Goal: Contribute content: Contribute content

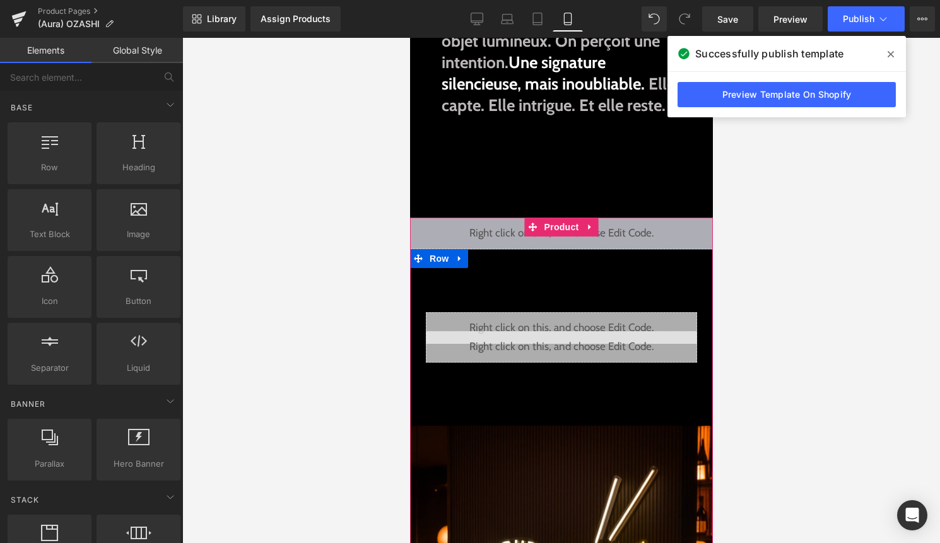
scroll to position [327, 0]
click at [582, 250] on div "Liquid" at bounding box center [561, 234] width 303 height 32
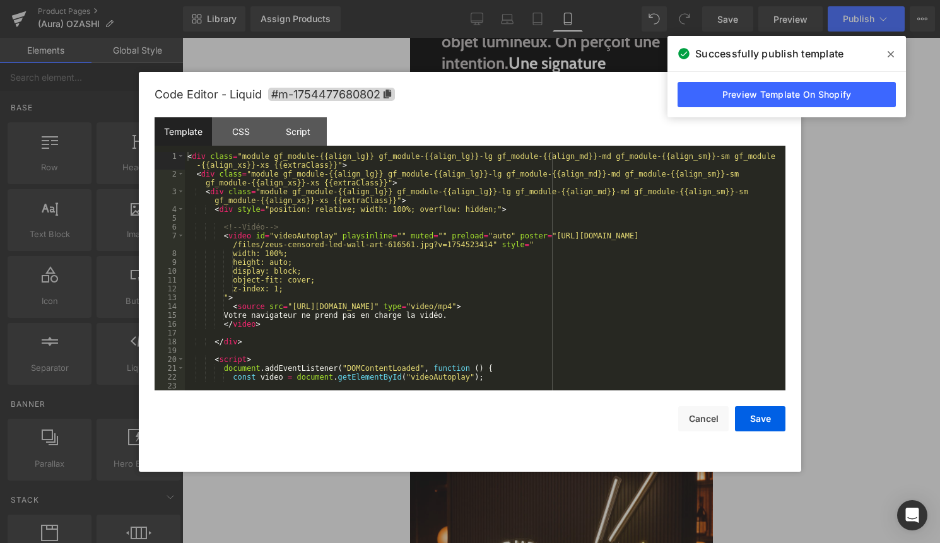
click at [564, 268] on div "< div class = "module gf_module-{{align_lg}} gf_module-{{align_lg}}-lg gf_modul…" at bounding box center [483, 284] width 596 height 265
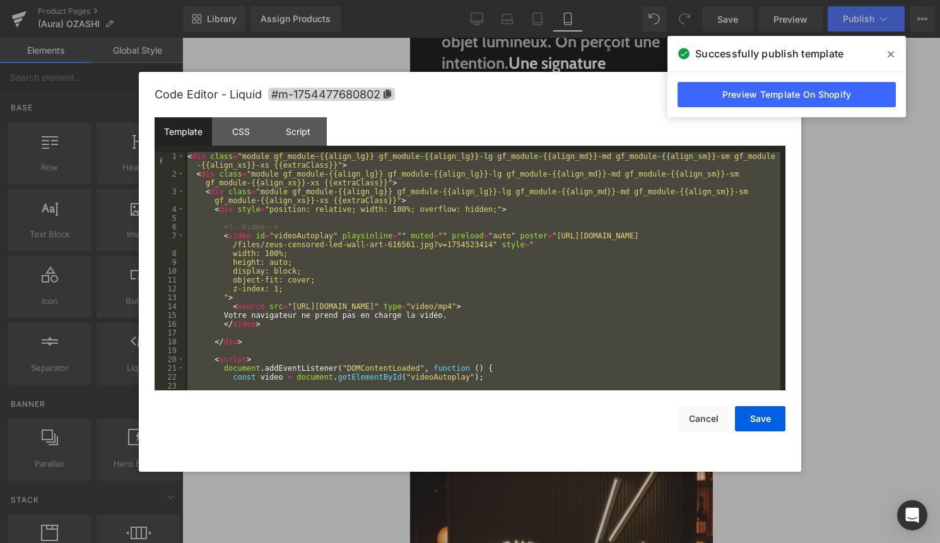
scroll to position [203, 0]
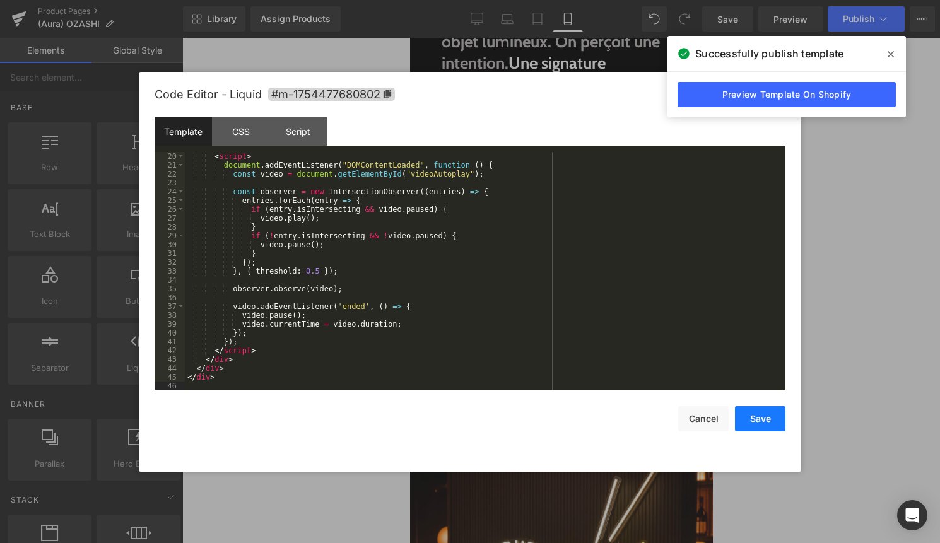
click at [764, 429] on button "Save" at bounding box center [760, 418] width 50 height 25
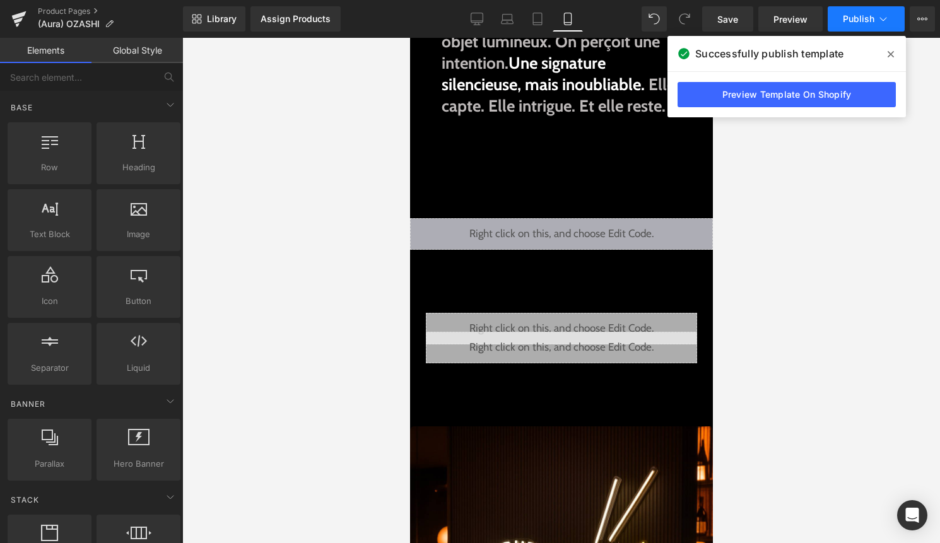
click at [872, 23] on span "Publish" at bounding box center [859, 19] width 32 height 10
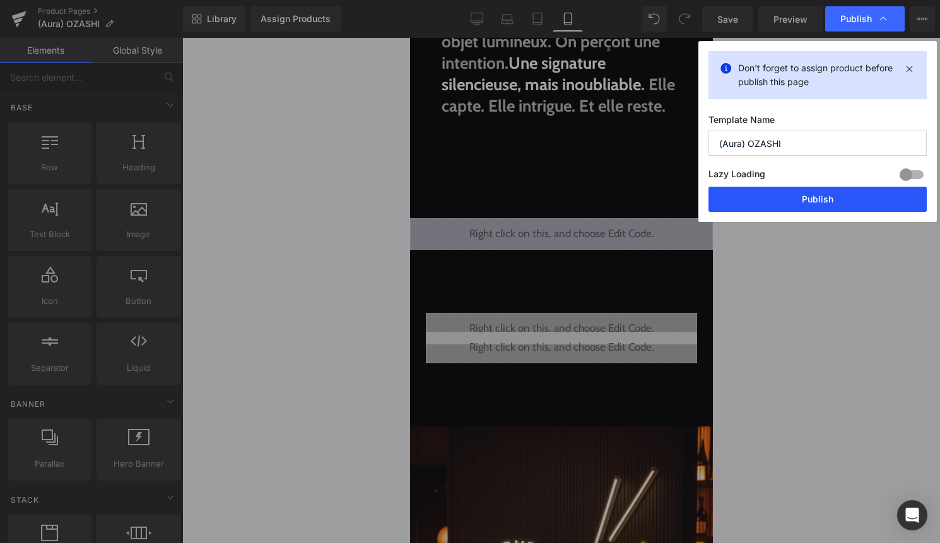
click at [839, 206] on button "Publish" at bounding box center [818, 199] width 218 height 25
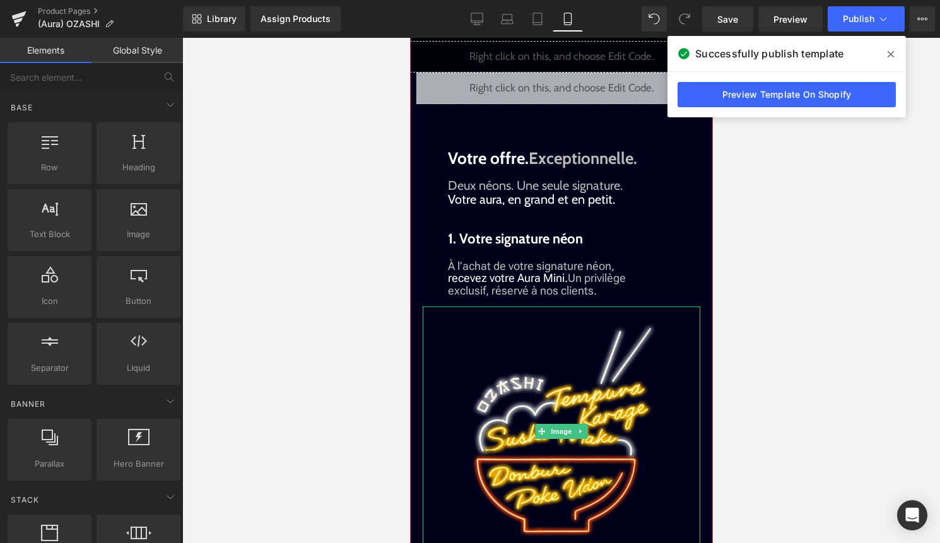
scroll to position [1439, 0]
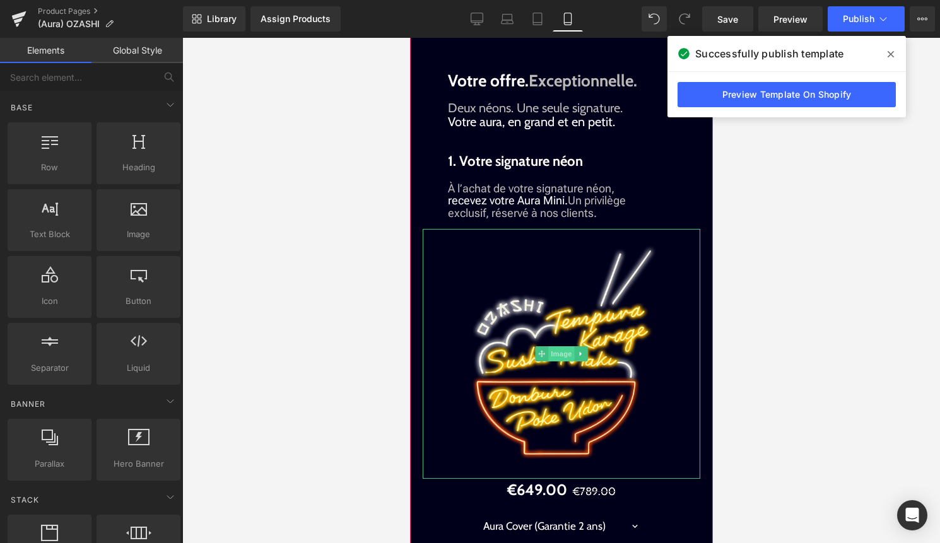
click at [563, 362] on span "Image" at bounding box center [561, 353] width 27 height 15
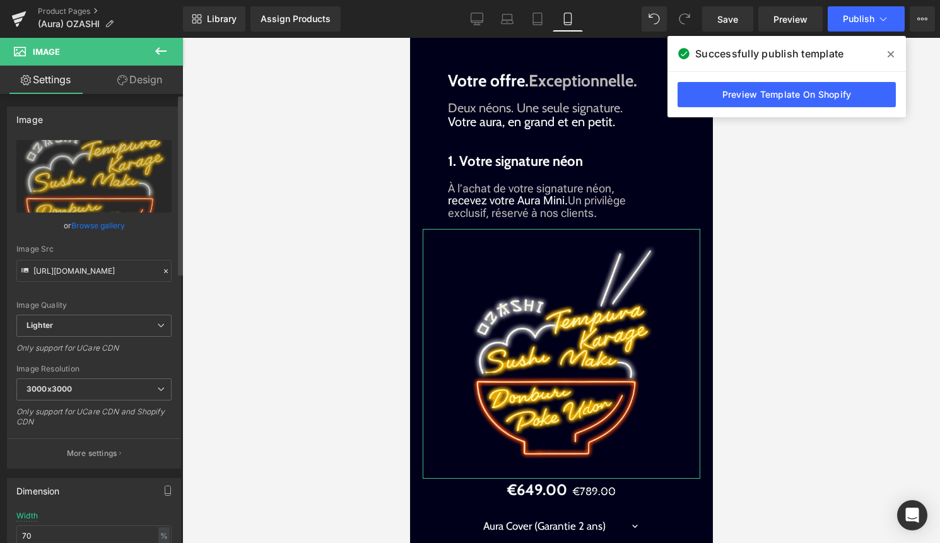
click at [108, 228] on link "Browse gallery" at bounding box center [98, 226] width 54 height 22
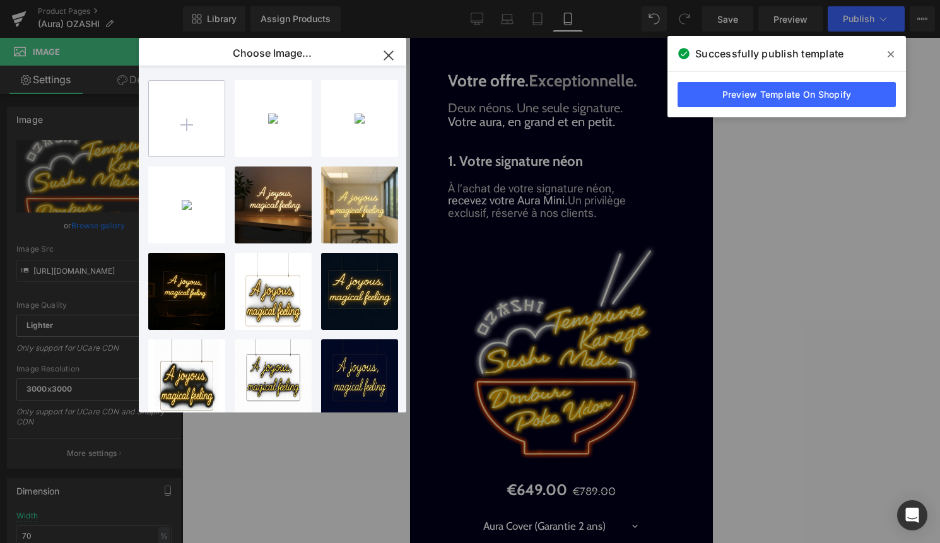
click at [183, 140] on input "file" at bounding box center [187, 119] width 76 height 76
type input "C:\fakepath\produit.jpg"
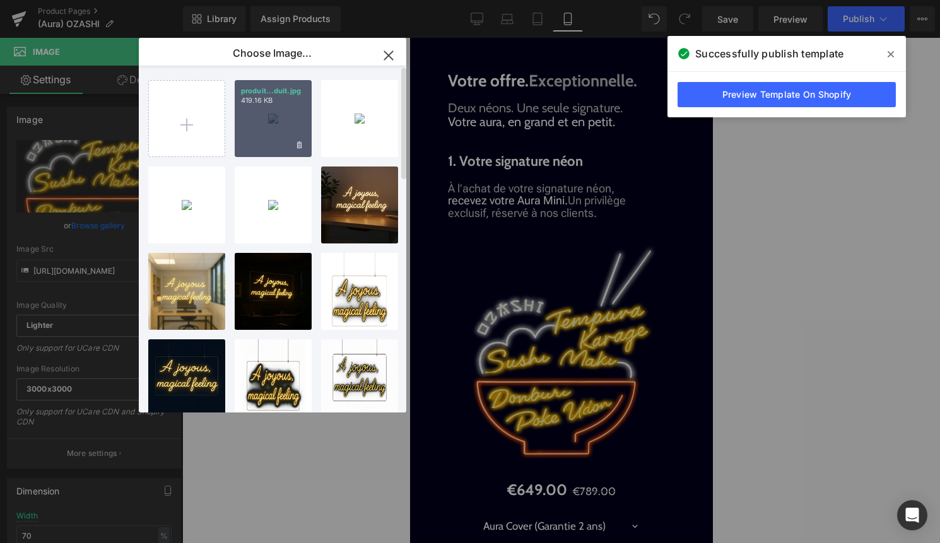
click at [272, 145] on div "produit...duit.jpg 419.16 KB" at bounding box center [273, 118] width 77 height 77
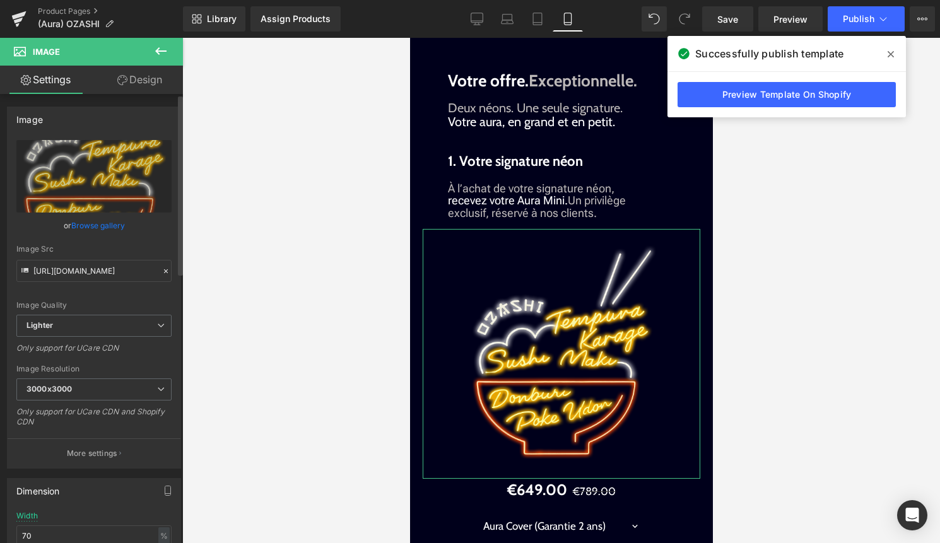
click at [103, 227] on link "Browse gallery" at bounding box center [98, 226] width 54 height 22
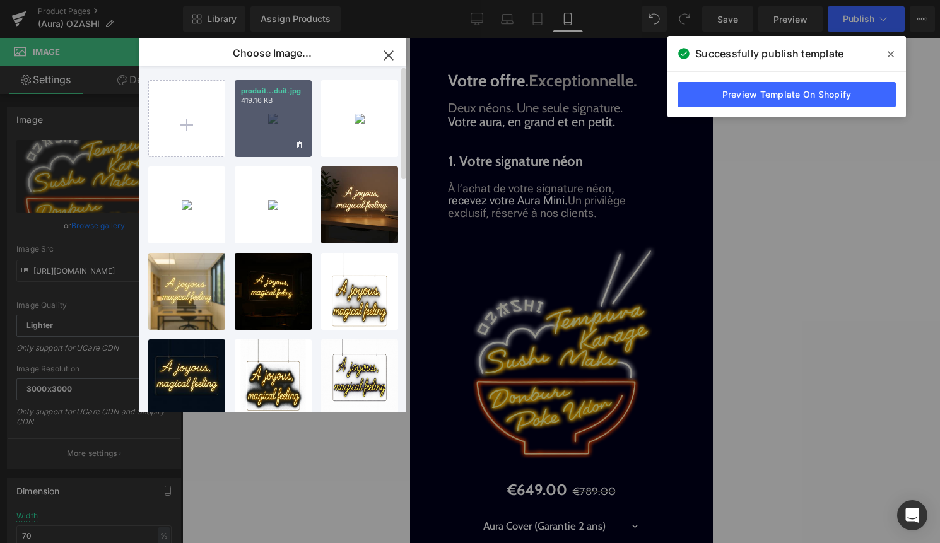
click at [244, 148] on div "produit...duit.jpg 419.16 KB" at bounding box center [273, 118] width 77 height 77
type input "[URL][DOMAIN_NAME]"
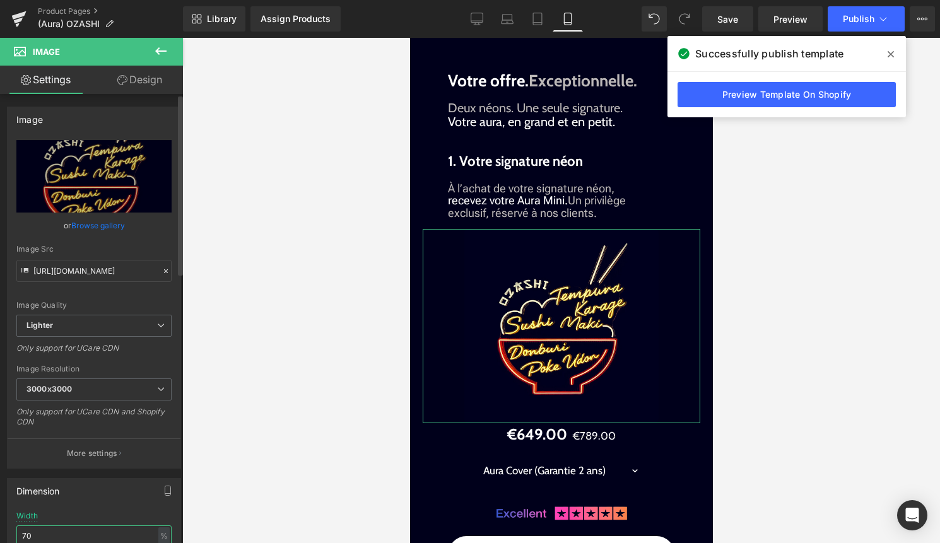
click at [74, 529] on input "70" at bounding box center [93, 536] width 155 height 21
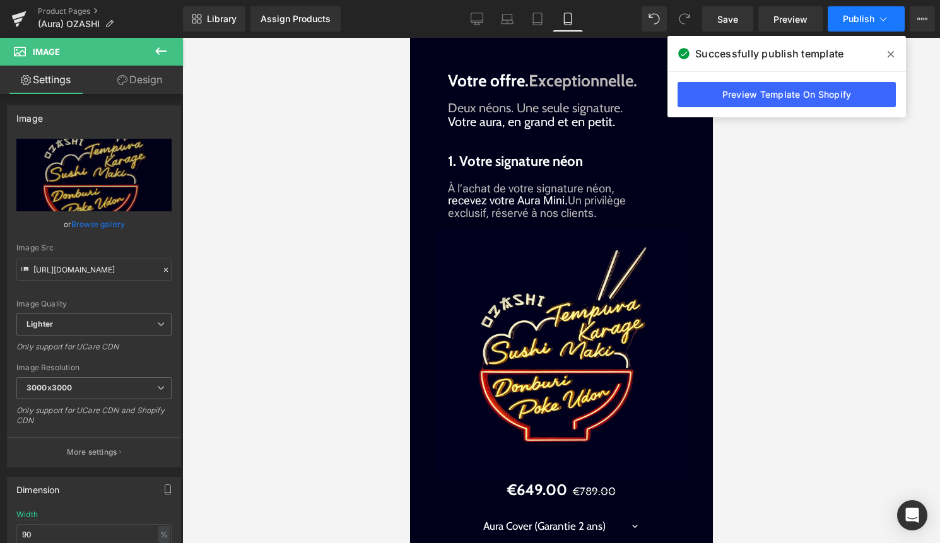
click at [880, 10] on button "Publish" at bounding box center [866, 18] width 77 height 25
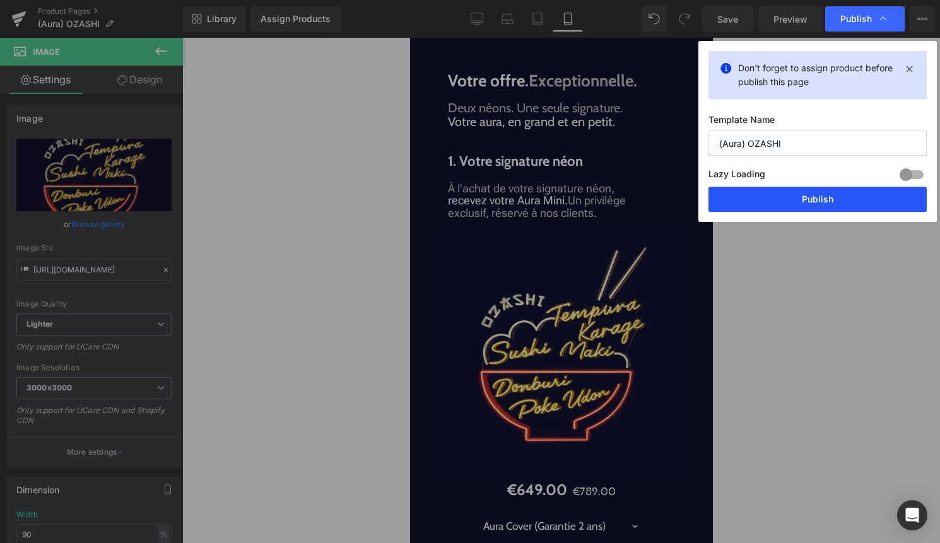
click at [823, 199] on button "Publish" at bounding box center [818, 199] width 218 height 25
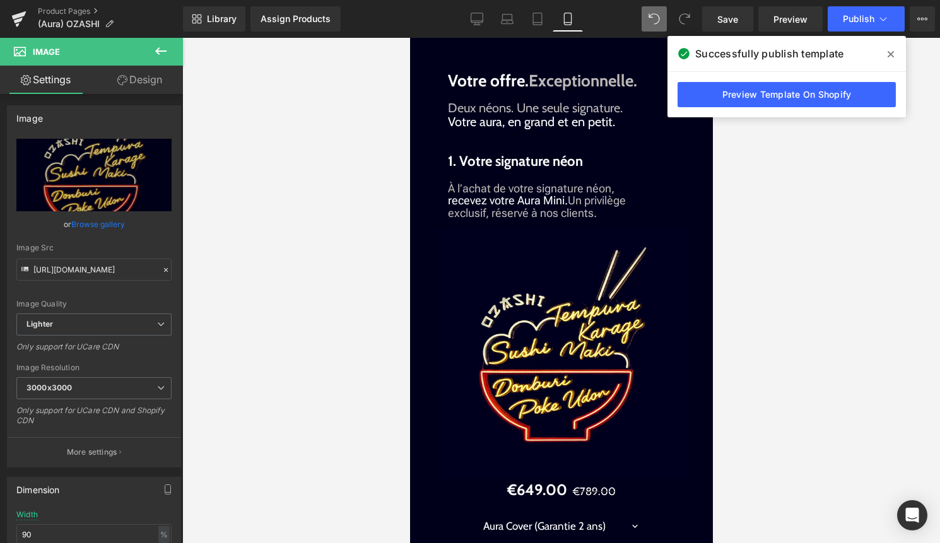
type input "70"
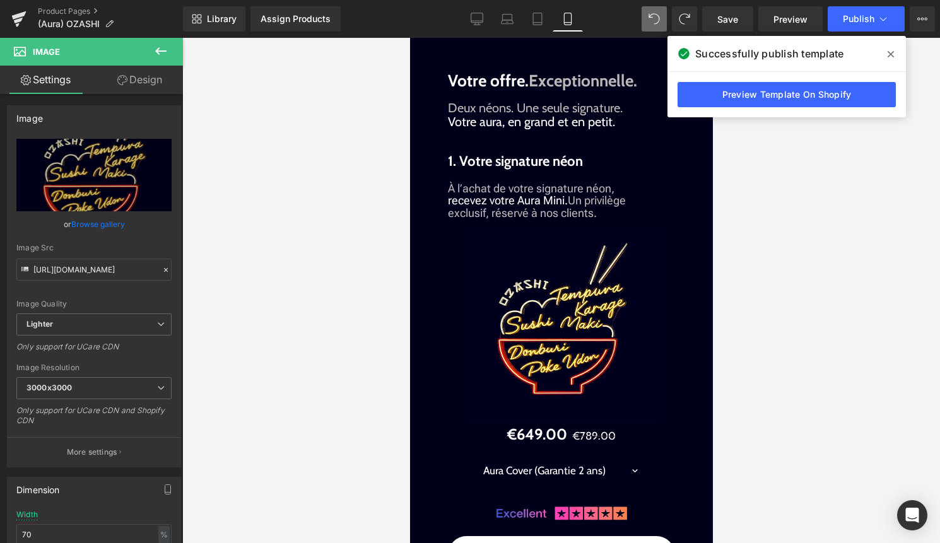
type input "[URL][DOMAIN_NAME]"
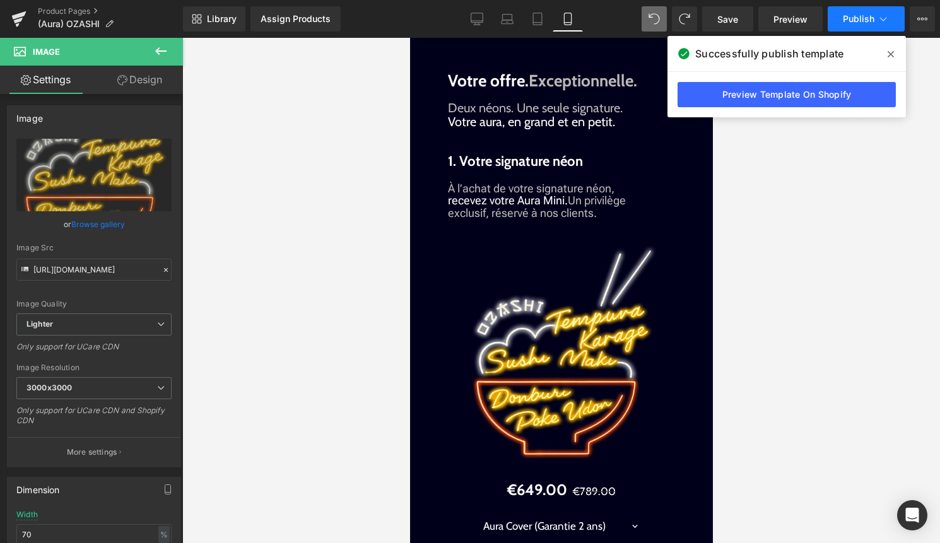
click at [861, 20] on span "Publish" at bounding box center [859, 19] width 32 height 10
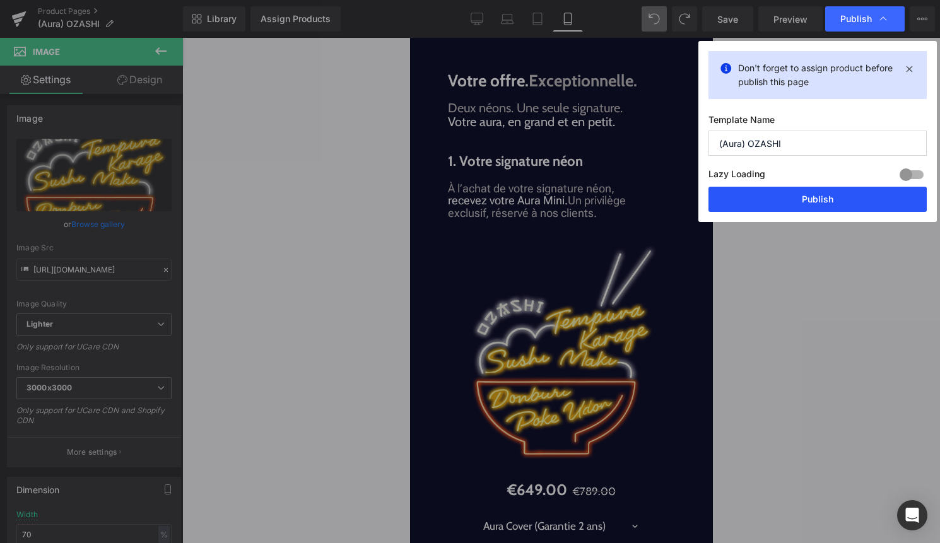
click at [807, 193] on button "Publish" at bounding box center [818, 199] width 218 height 25
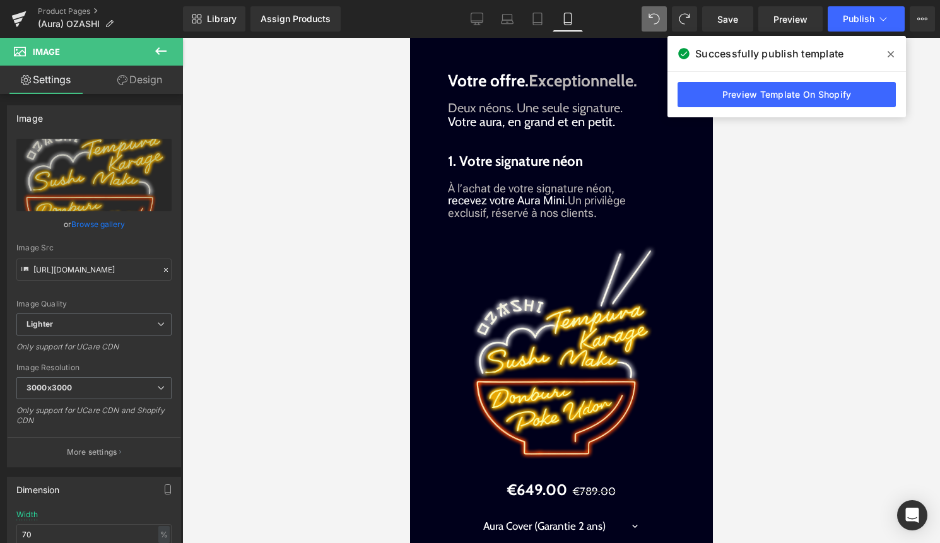
click at [158, 49] on icon at bounding box center [160, 51] width 11 height 8
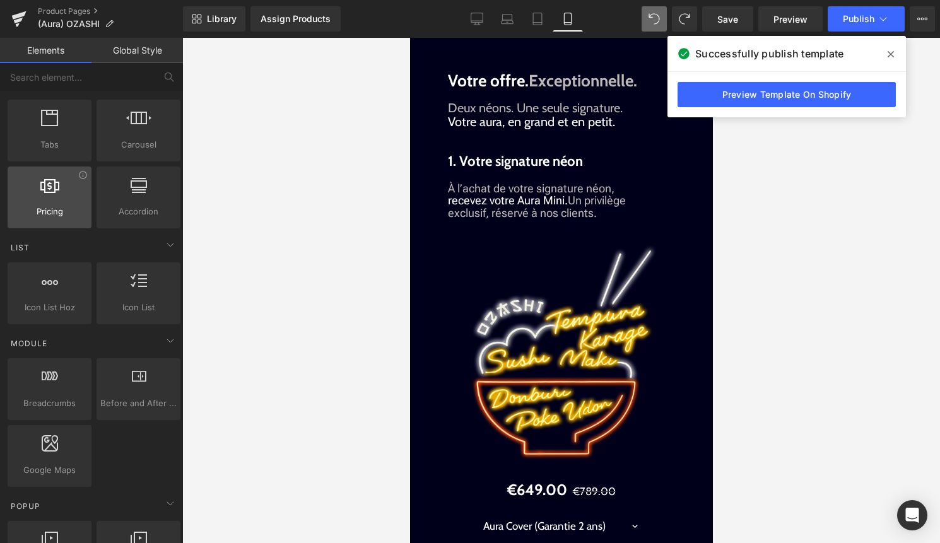
scroll to position [421, 0]
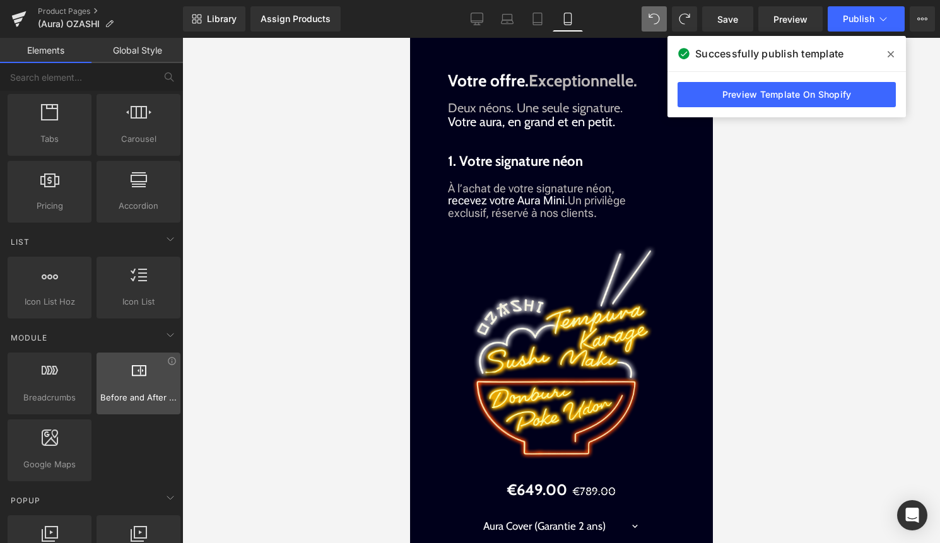
click at [134, 384] on div at bounding box center [138, 377] width 76 height 28
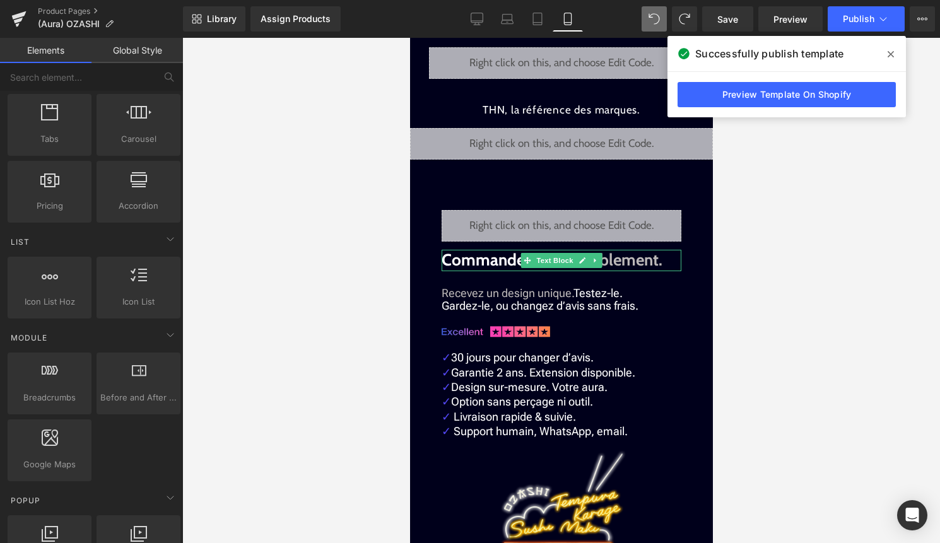
scroll to position [2704, 0]
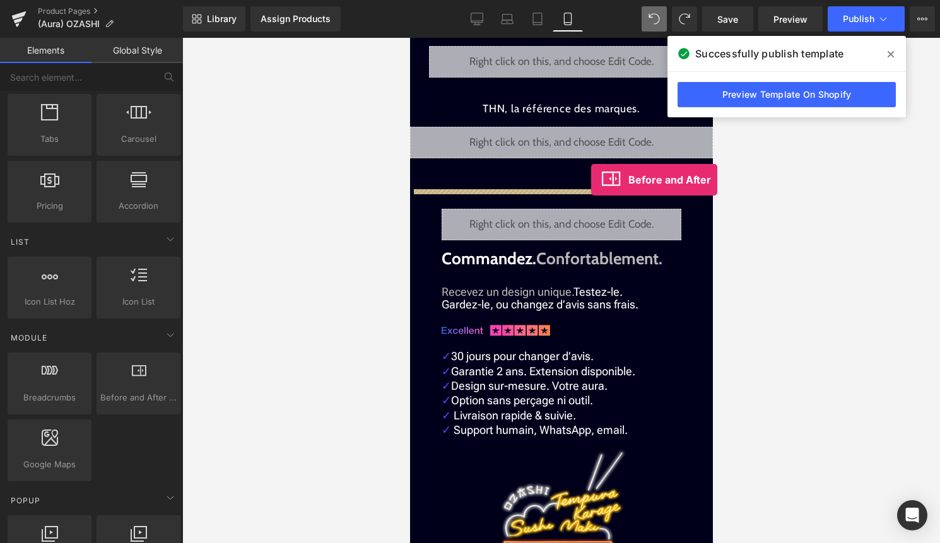
drag, startPoint x: 545, startPoint y: 411, endPoint x: 590, endPoint y: 180, distance: 235.4
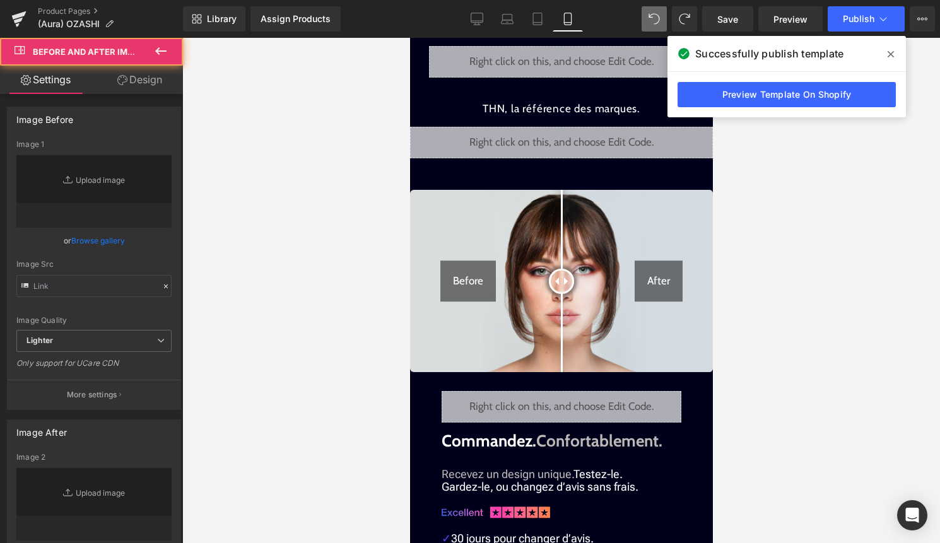
type input "[URL][DOMAIN_NAME]"
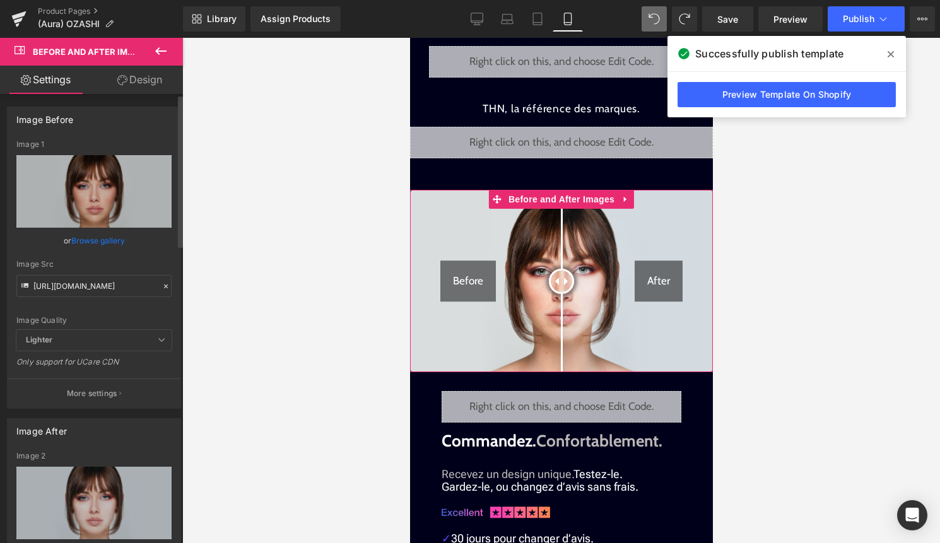
click at [83, 241] on link "Browse gallery" at bounding box center [98, 241] width 54 height 22
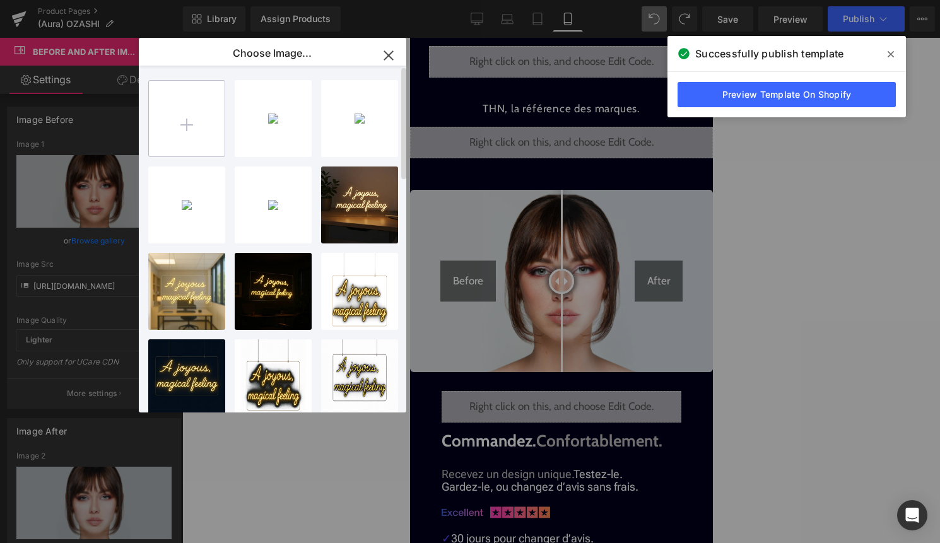
click at [186, 121] on input "file" at bounding box center [187, 119] width 76 height 76
type input "C:\fakepath\before.jpg"
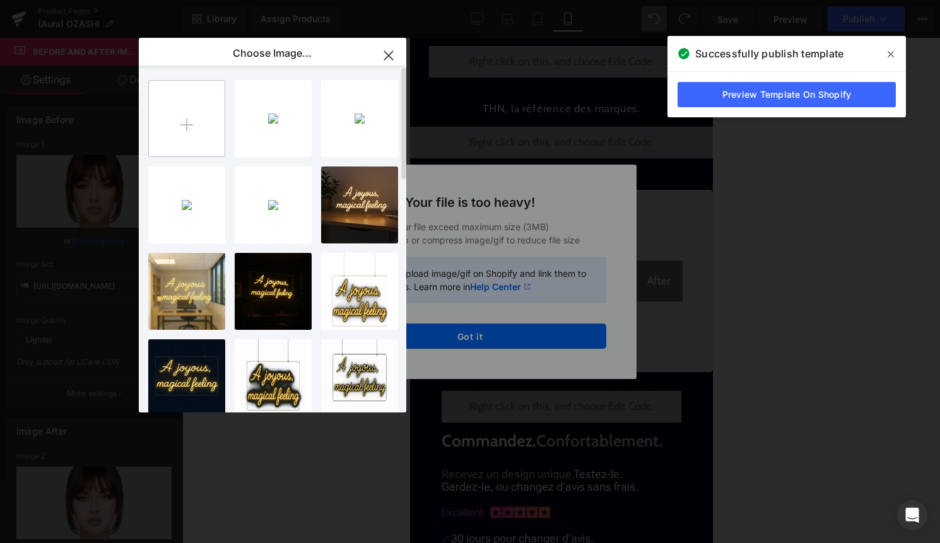
click at [198, 141] on input "file" at bounding box center [187, 119] width 76 height 76
click at [485, 0] on div "Text Color Highlight Color #333333 Choose Image... Back to Library Insert produ…" at bounding box center [470, 0] width 940 height 0
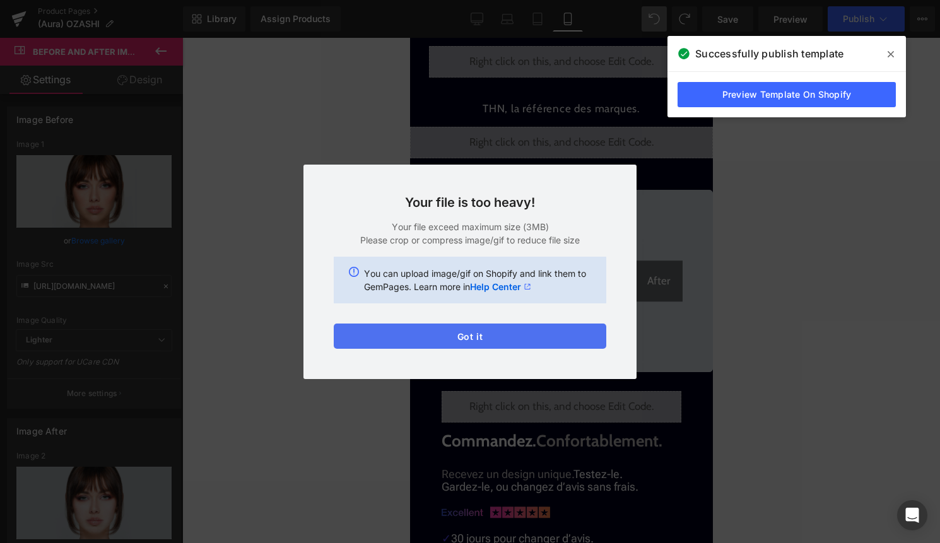
click at [480, 332] on button "Got it" at bounding box center [470, 336] width 273 height 25
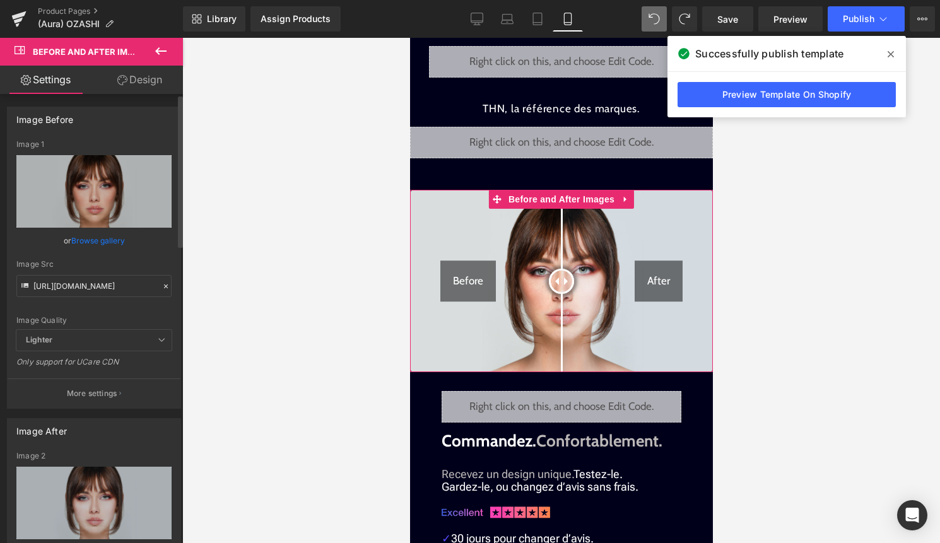
click at [103, 230] on link "Browse gallery" at bounding box center [98, 241] width 54 height 22
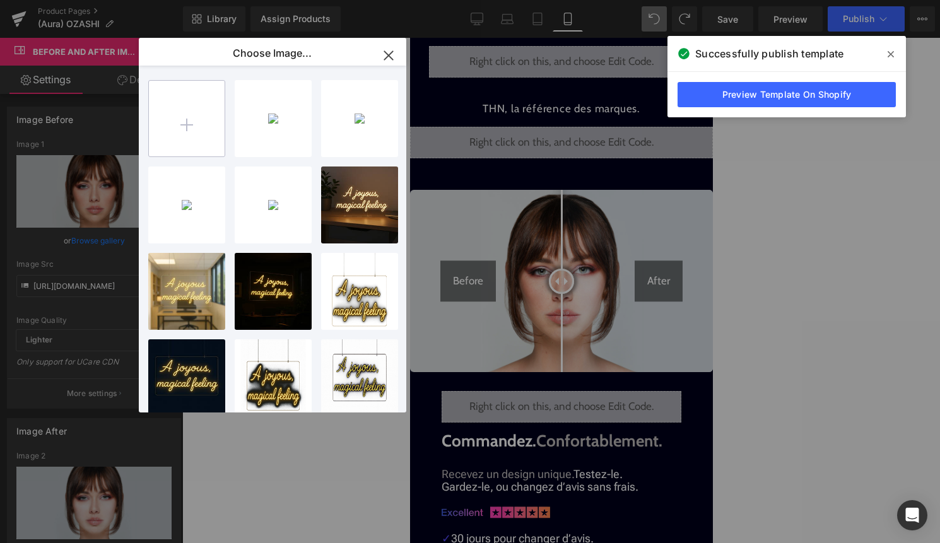
click at [178, 129] on input "file" at bounding box center [187, 119] width 76 height 76
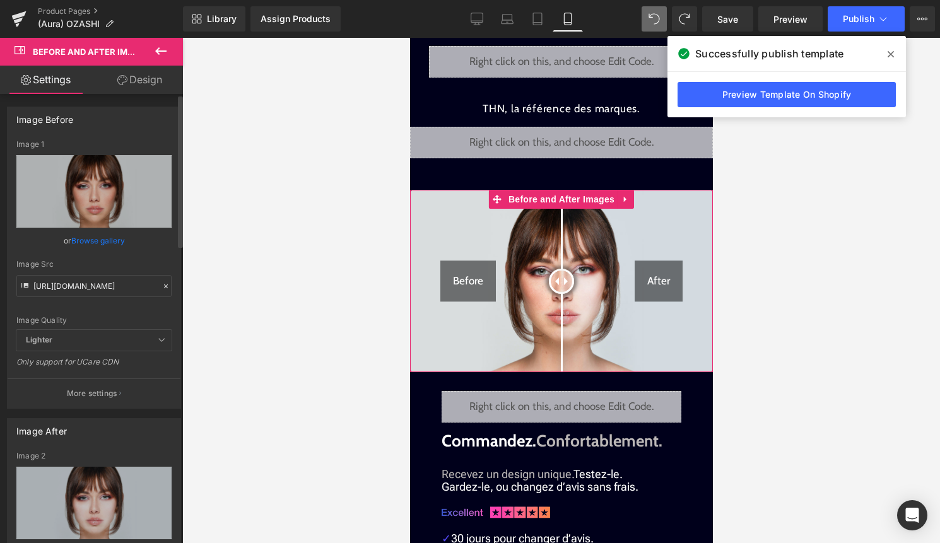
click at [107, 241] on link "Browse gallery" at bounding box center [98, 241] width 54 height 22
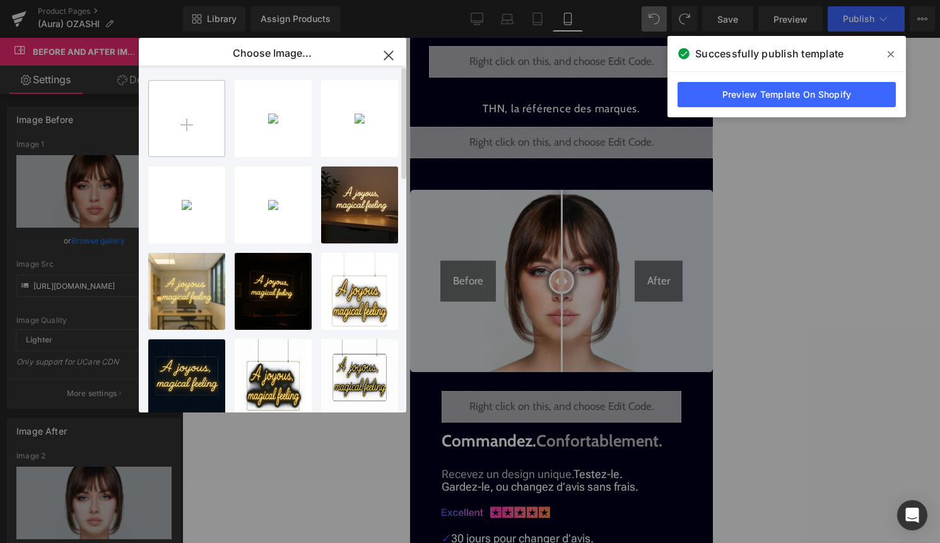
click at [196, 112] on input "file" at bounding box center [187, 119] width 76 height 76
click at [386, 53] on icon "button" at bounding box center [388, 55] width 8 height 8
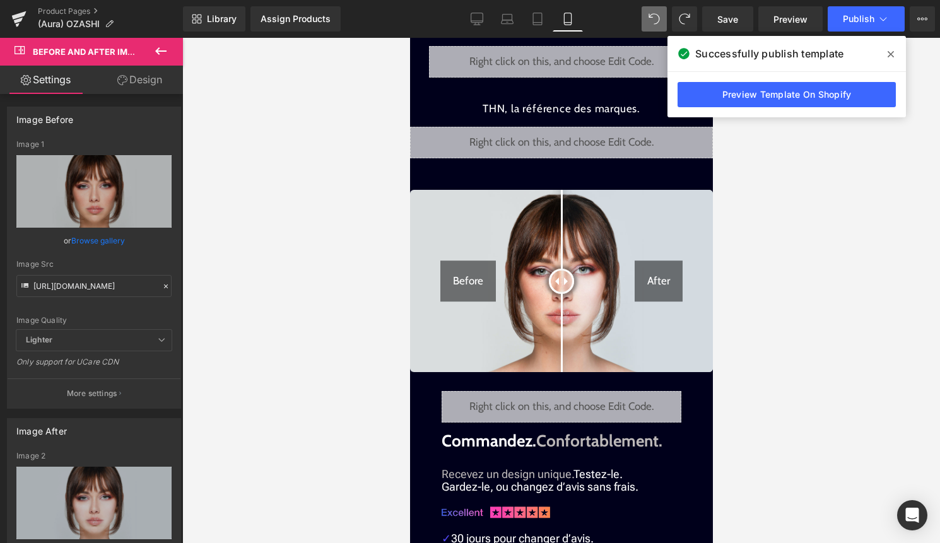
click at [893, 54] on icon at bounding box center [891, 54] width 6 height 10
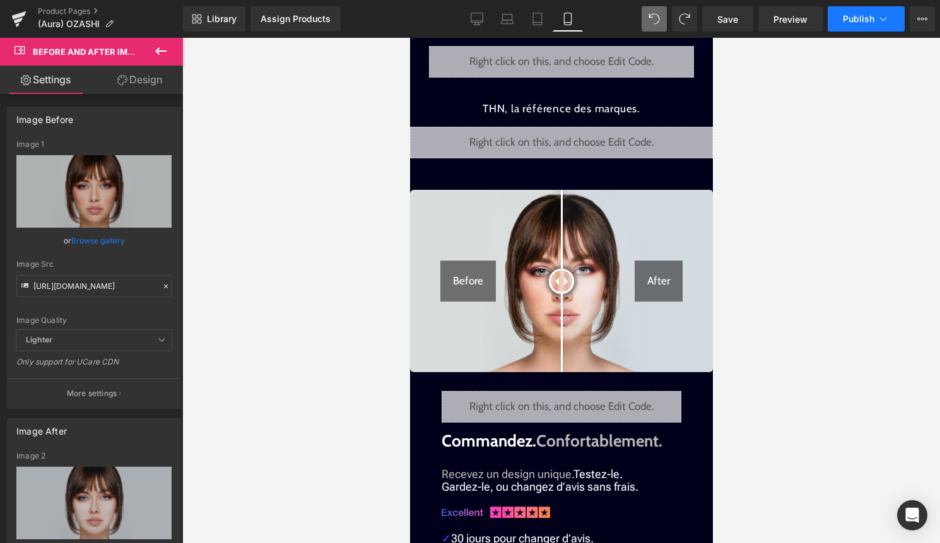
click at [871, 23] on span "Publish" at bounding box center [859, 19] width 32 height 10
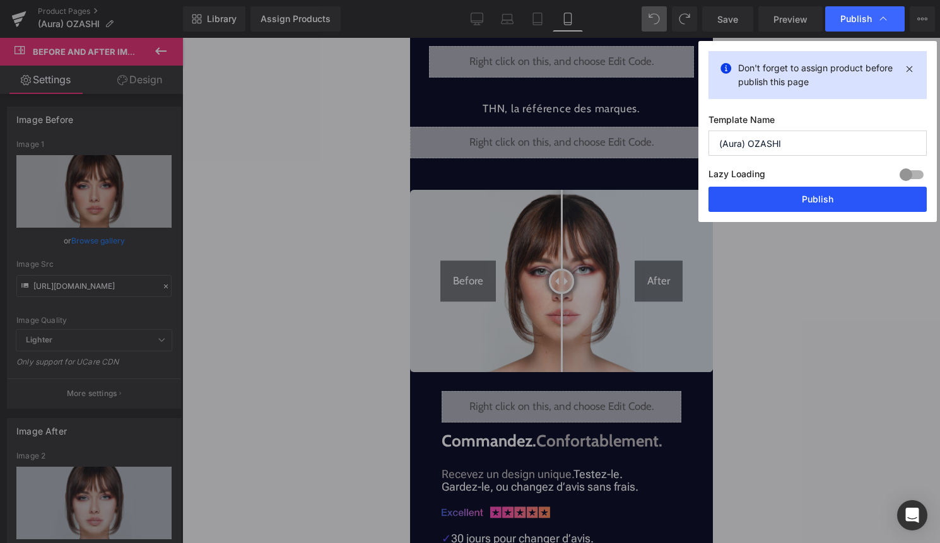
click at [827, 208] on button "Publish" at bounding box center [818, 199] width 218 height 25
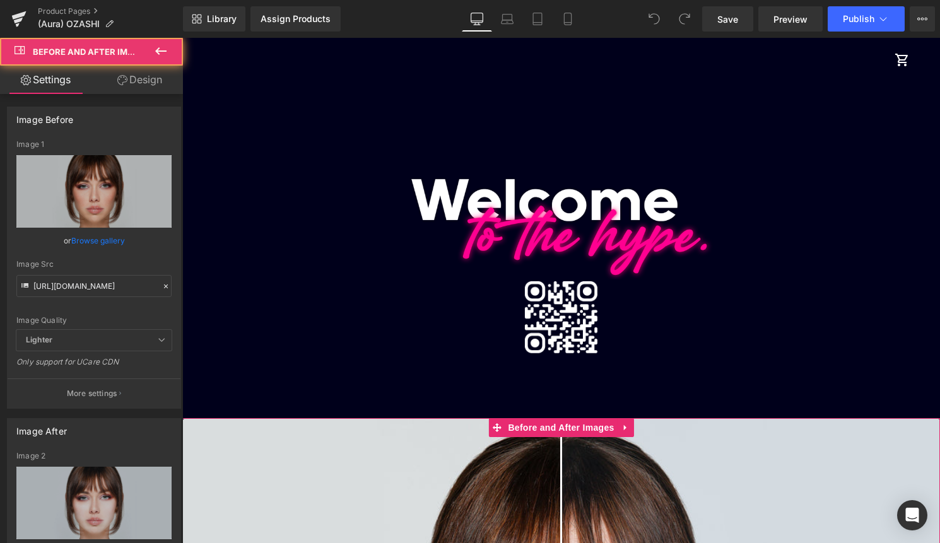
click at [156, 84] on link "Design" at bounding box center [140, 80] width 92 height 28
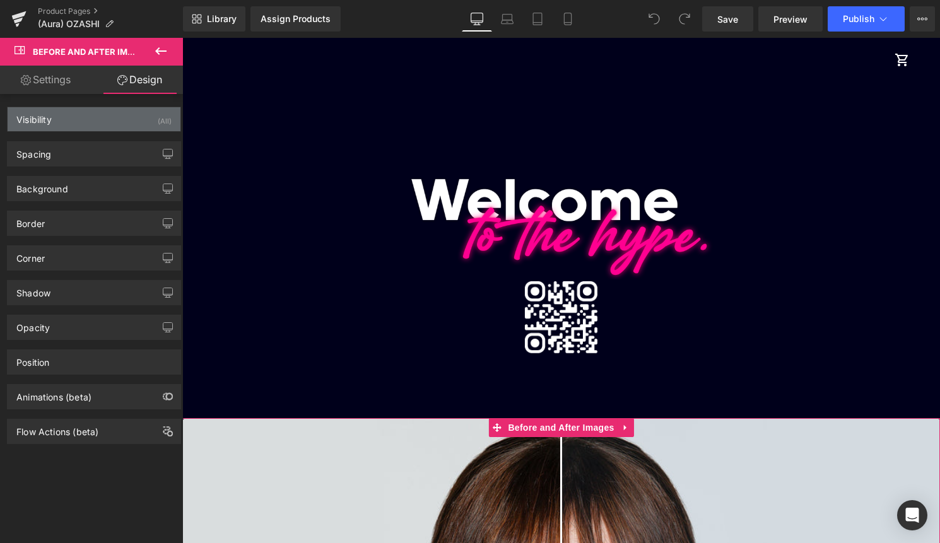
click at [161, 118] on div "(All)" at bounding box center [165, 117] width 14 height 21
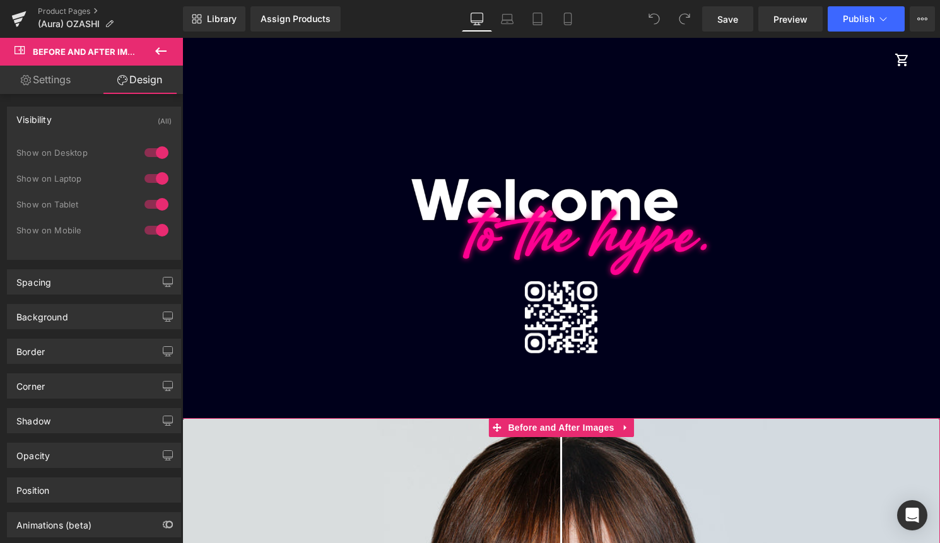
click at [153, 146] on div at bounding box center [156, 153] width 30 height 20
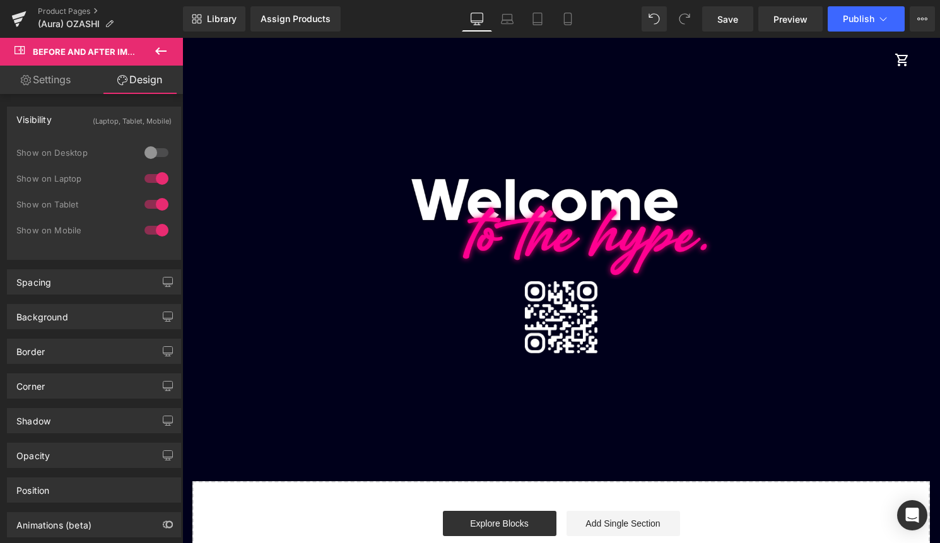
click at [151, 199] on div at bounding box center [156, 204] width 30 height 20
click at [156, 184] on div at bounding box center [156, 178] width 30 height 20
click at [573, 20] on icon at bounding box center [568, 19] width 13 height 13
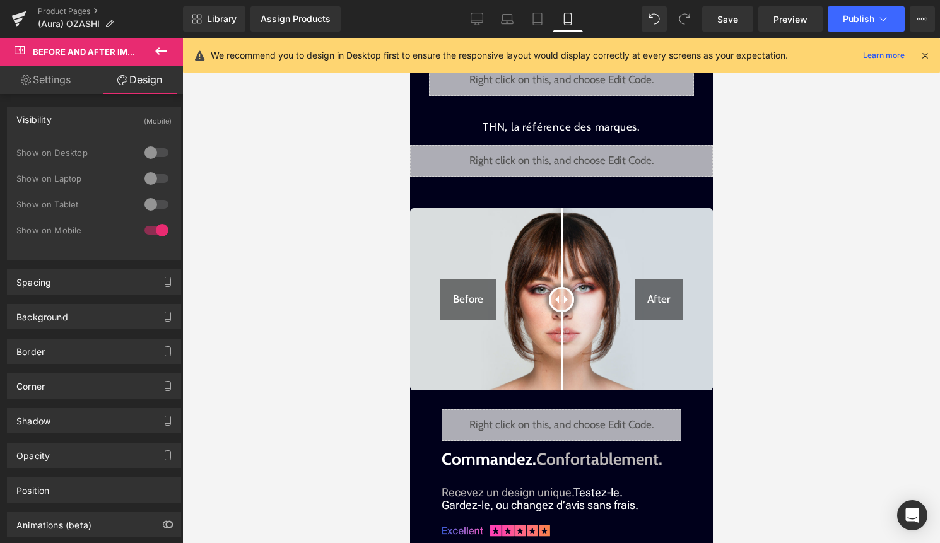
scroll to position [2685, 0]
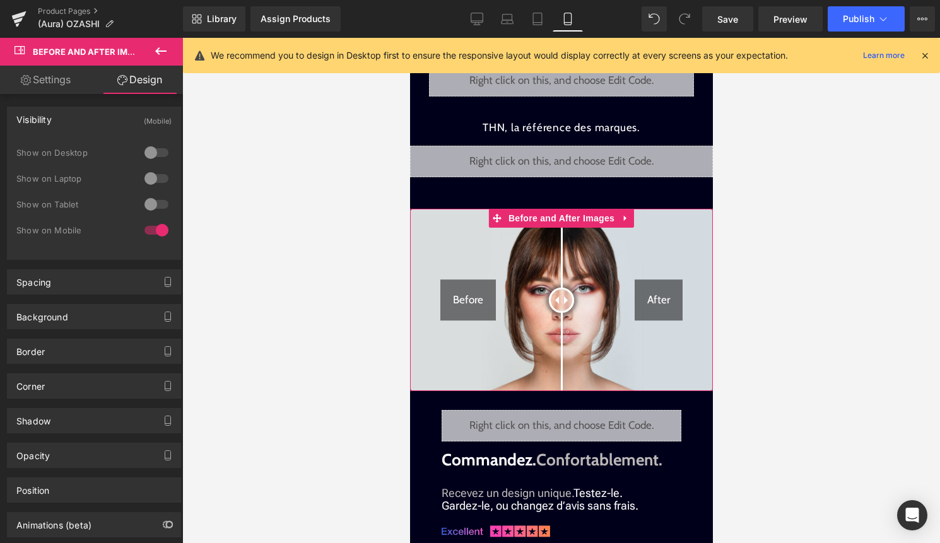
click at [472, 285] on div "Before" at bounding box center [468, 301] width 56 height 42
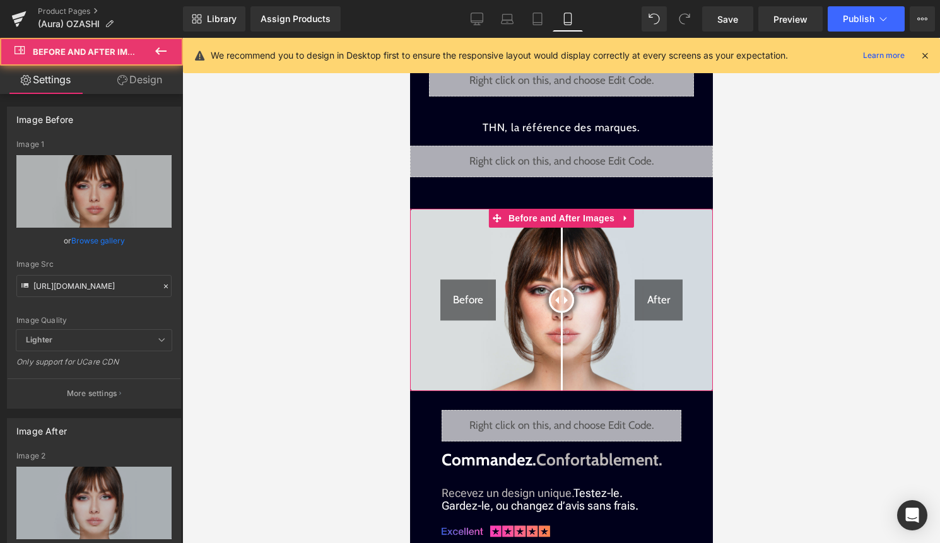
click at [78, 245] on link "Browse gallery" at bounding box center [98, 241] width 54 height 22
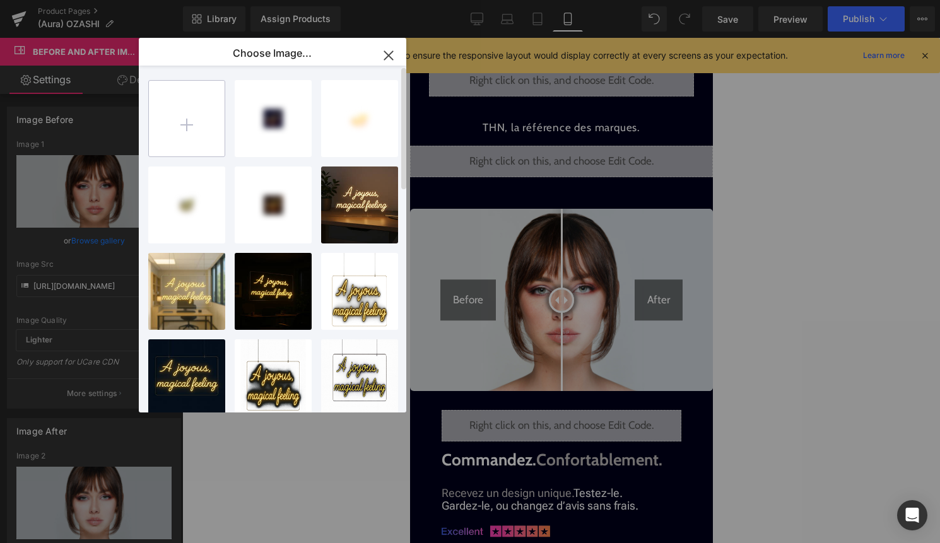
click at [194, 124] on input "file" at bounding box center [187, 119] width 76 height 76
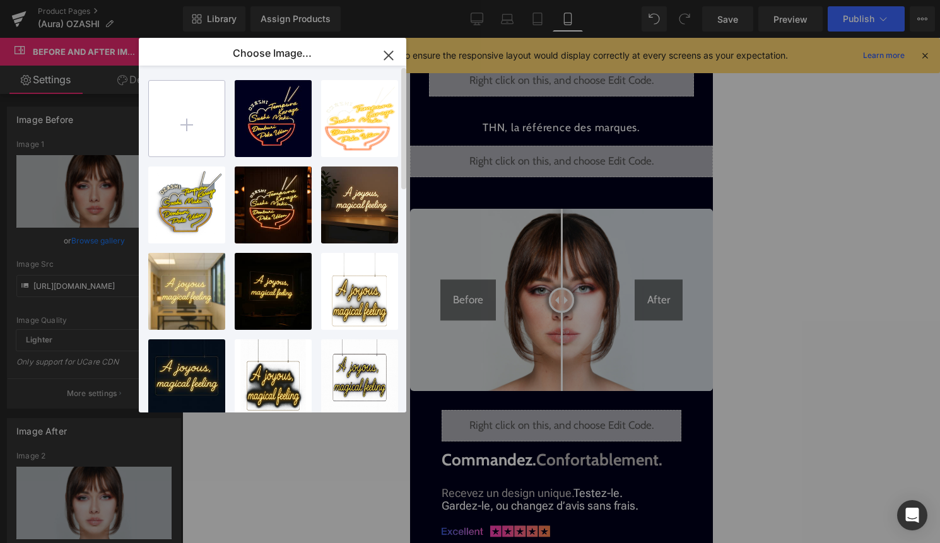
type input "C:\fakepath\before.jpg"
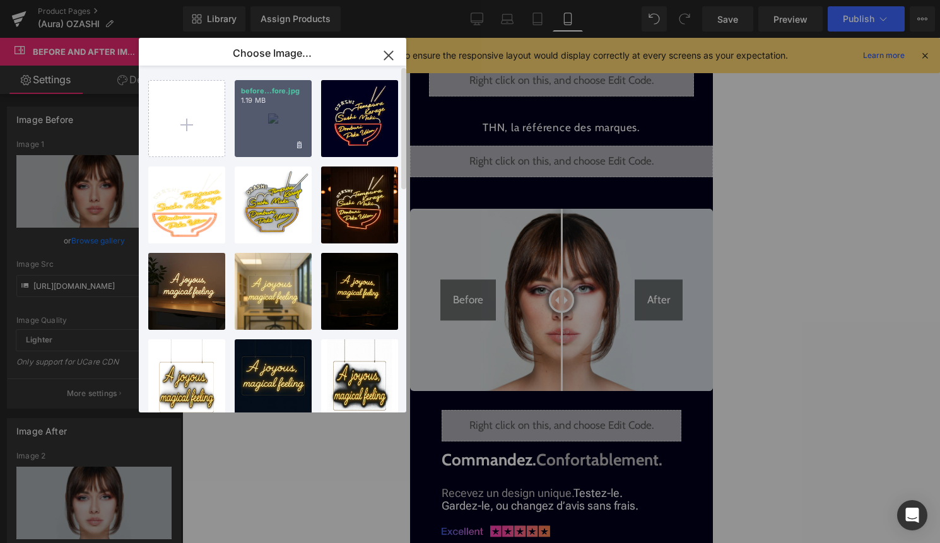
click at [271, 136] on div "before...fore.jpg 1.19 MB" at bounding box center [273, 118] width 77 height 77
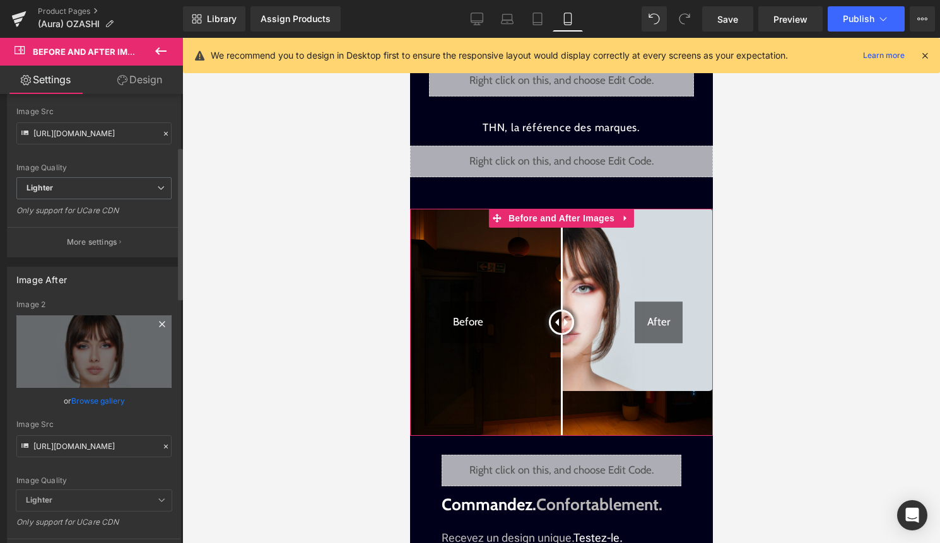
scroll to position [154, 0]
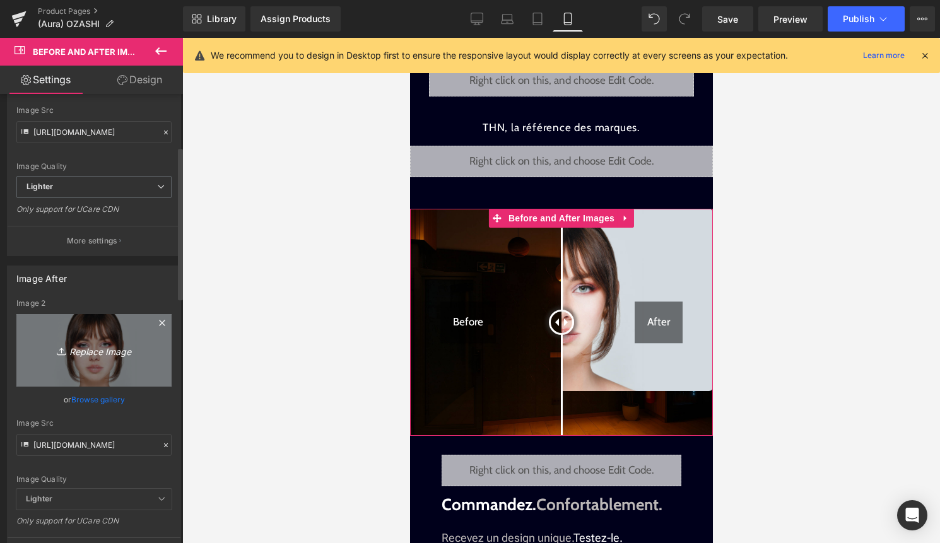
click at [88, 385] on link "Replace Image" at bounding box center [93, 350] width 155 height 73
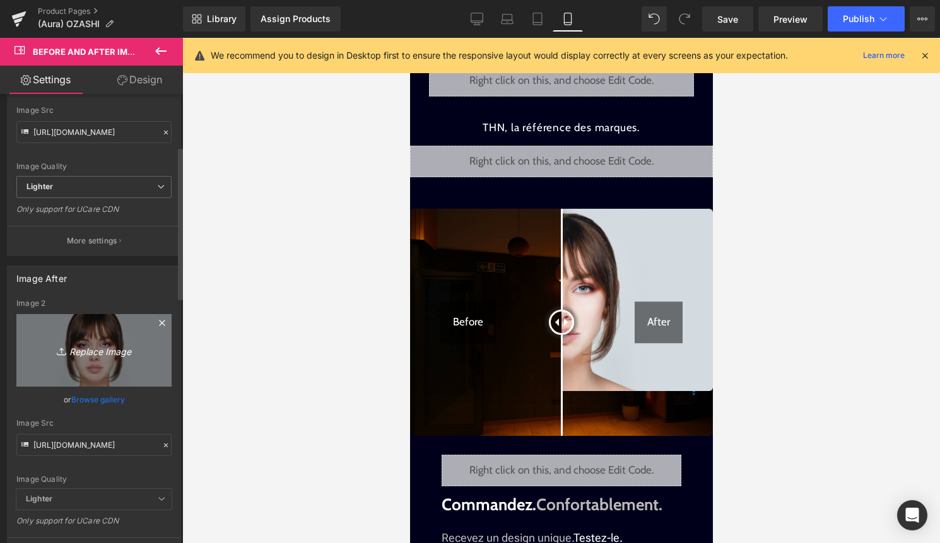
type input "C:\fakepath\after.jpg"
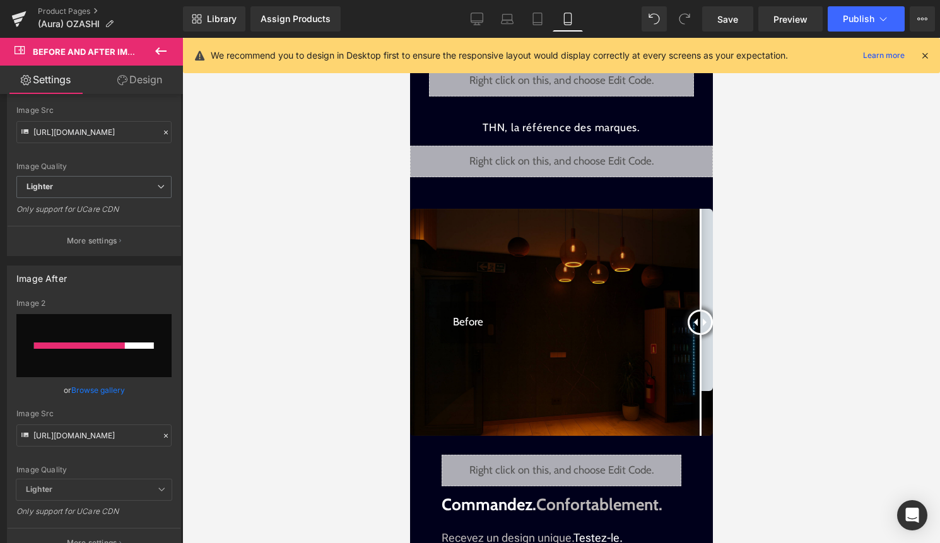
drag, startPoint x: 564, startPoint y: 321, endPoint x: 753, endPoint y: 356, distance: 192.0
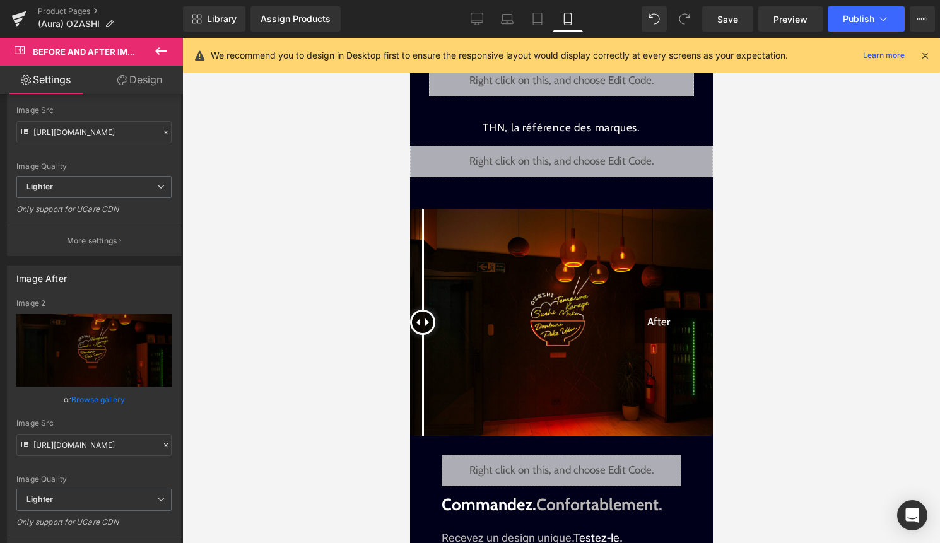
drag, startPoint x: 561, startPoint y: 321, endPoint x: 354, endPoint y: 360, distance: 210.8
click at [886, 26] on button "Publish" at bounding box center [866, 18] width 77 height 25
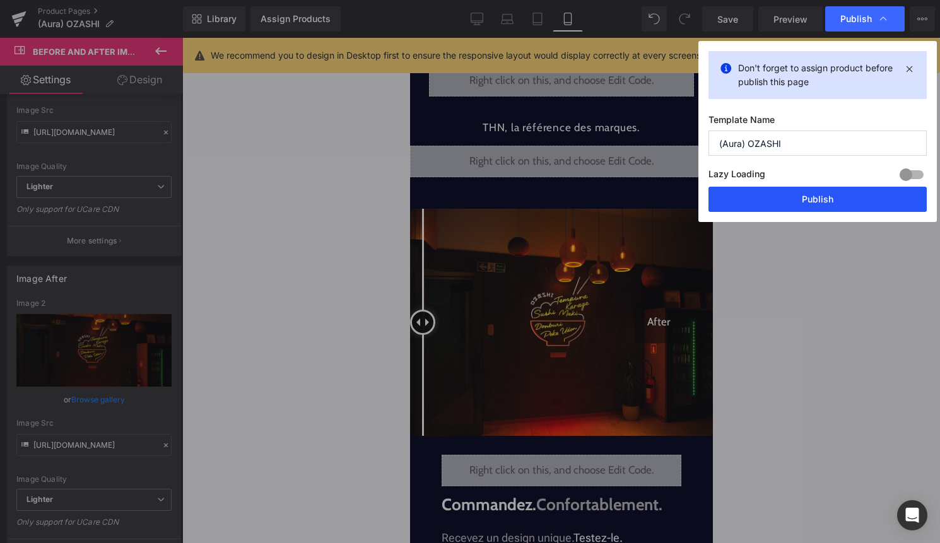
click at [851, 201] on button "Publish" at bounding box center [818, 199] width 218 height 25
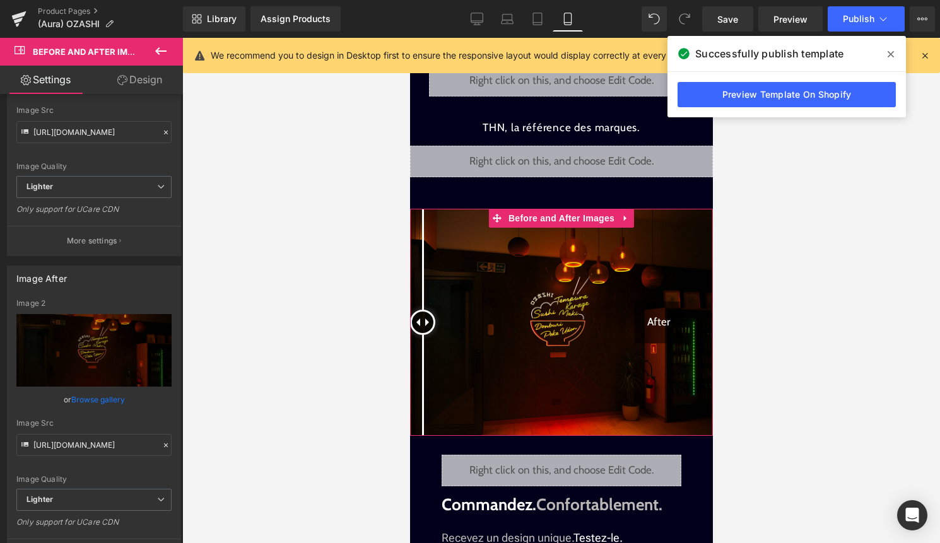
click at [495, 316] on div "Before After" at bounding box center [561, 322] width 303 height 227
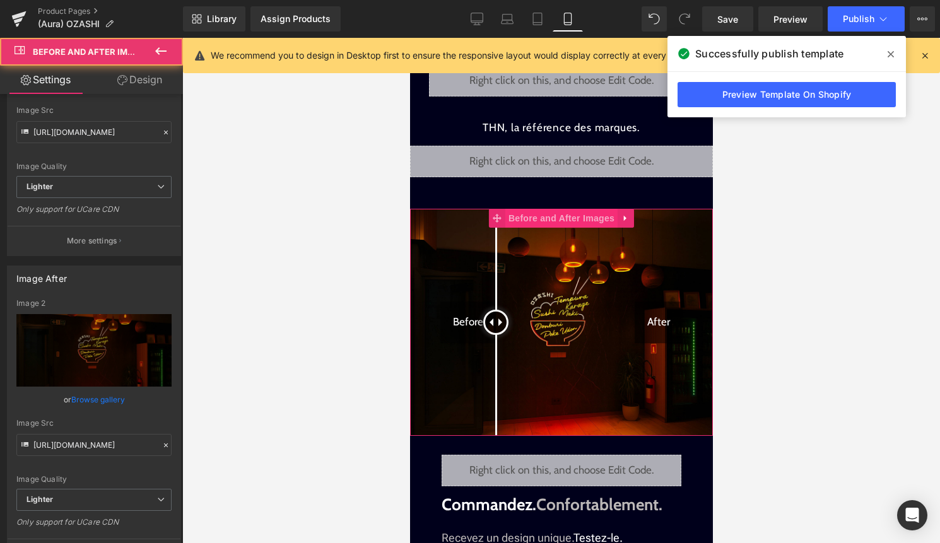
click at [562, 221] on span "Before and After Images" at bounding box center [561, 218] width 112 height 19
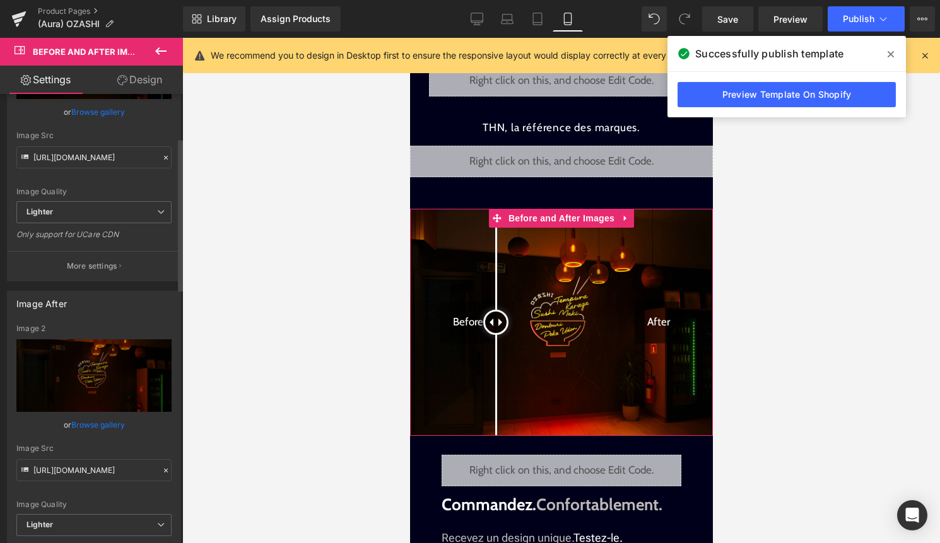
scroll to position [0, 0]
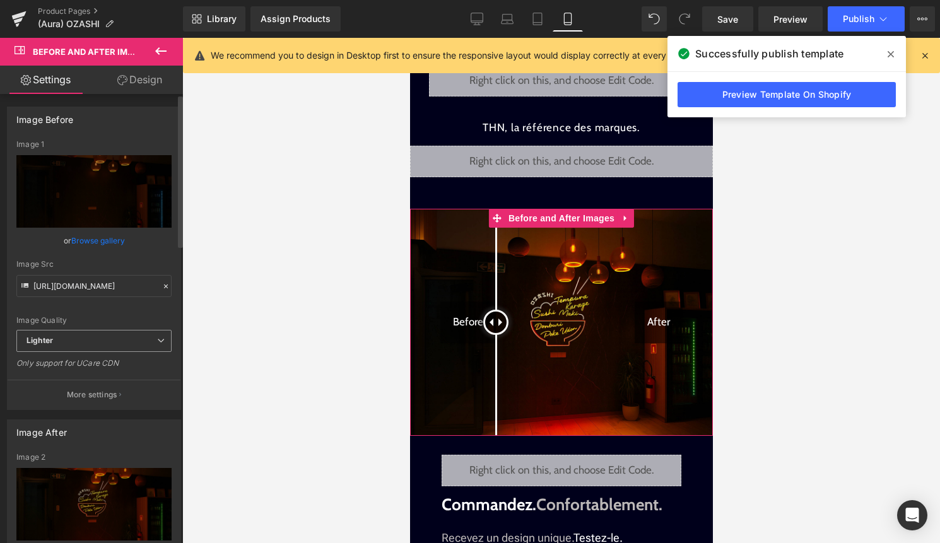
click at [93, 339] on span "Lighter" at bounding box center [93, 341] width 155 height 22
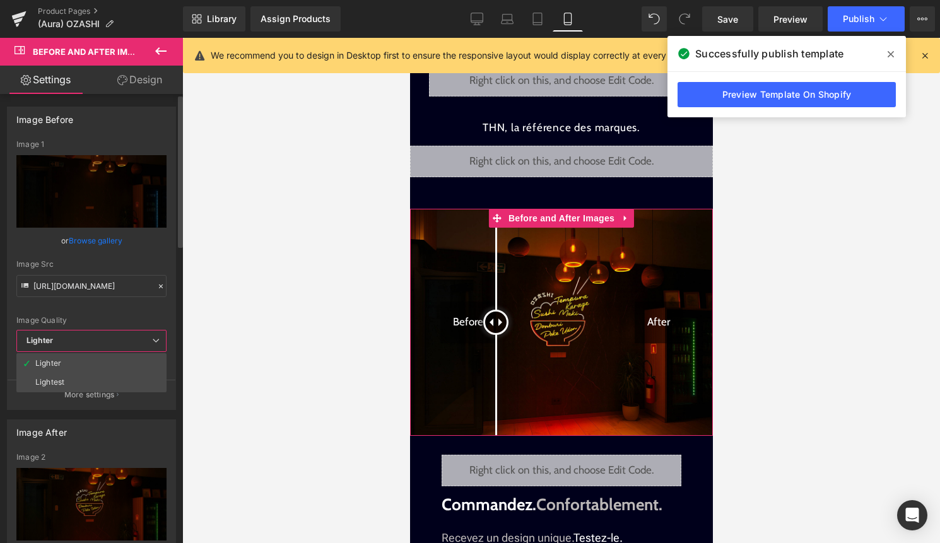
click at [92, 333] on span "Lighter" at bounding box center [91, 341] width 150 height 22
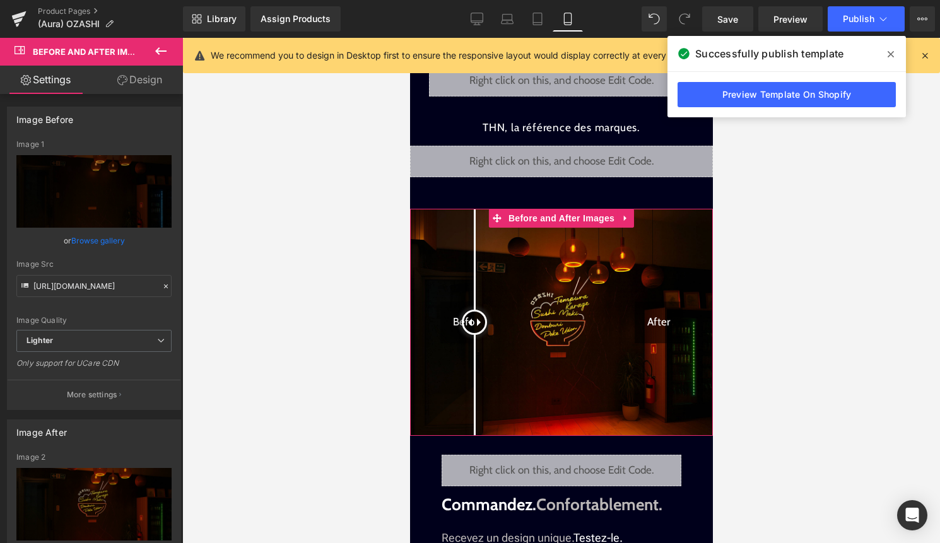
click at [474, 324] on div "Before After" at bounding box center [561, 322] width 303 height 227
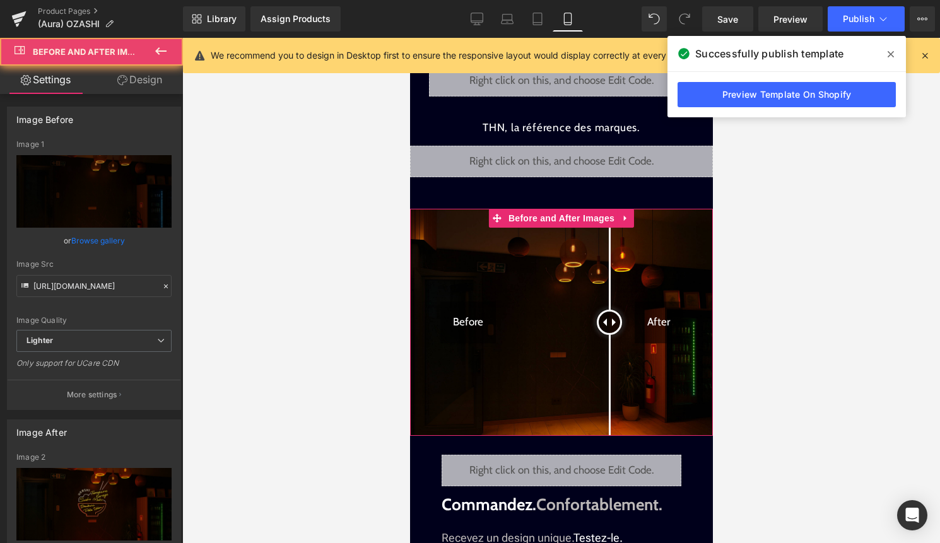
drag, startPoint x: 469, startPoint y: 321, endPoint x: 608, endPoint y: 301, distance: 139.6
click at [608, 310] on div at bounding box center [608, 322] width 25 height 25
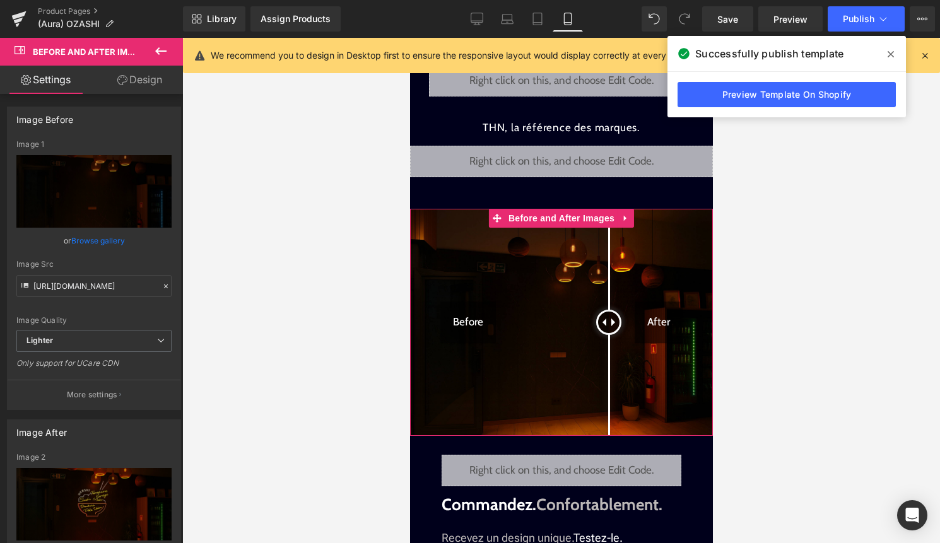
click at [471, 328] on div "Before" at bounding box center [468, 323] width 56 height 42
click at [523, 328] on img at bounding box center [561, 322] width 303 height 227
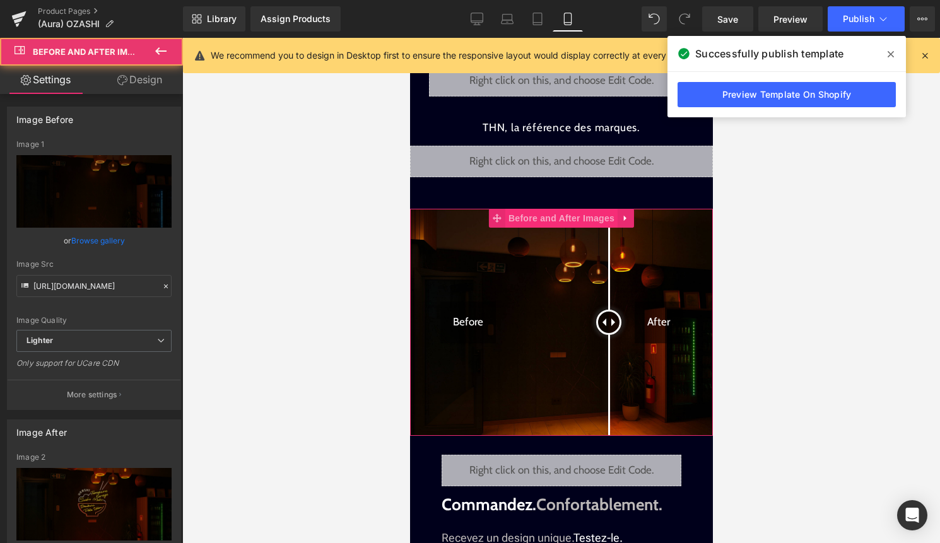
click at [585, 215] on span "Before and After Images" at bounding box center [561, 218] width 112 height 19
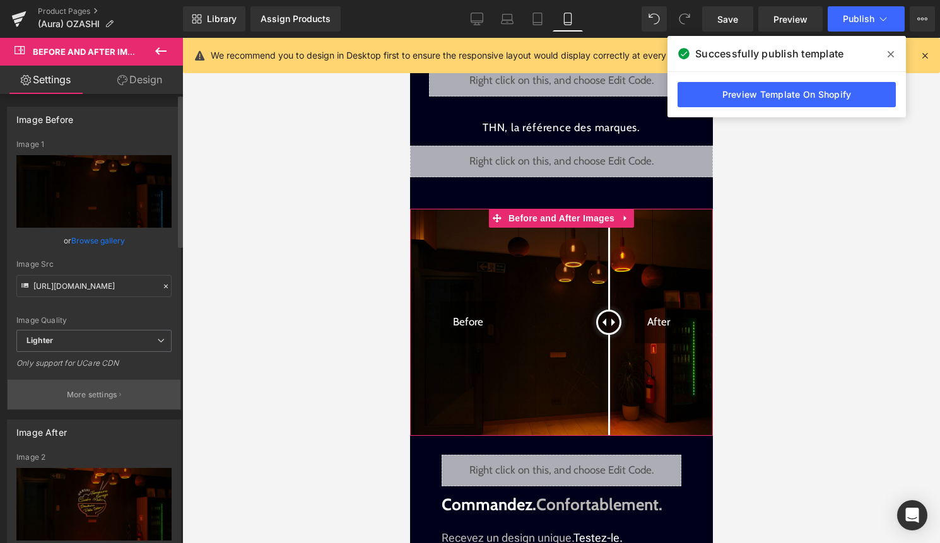
click at [99, 388] on button "More settings" at bounding box center [94, 395] width 173 height 30
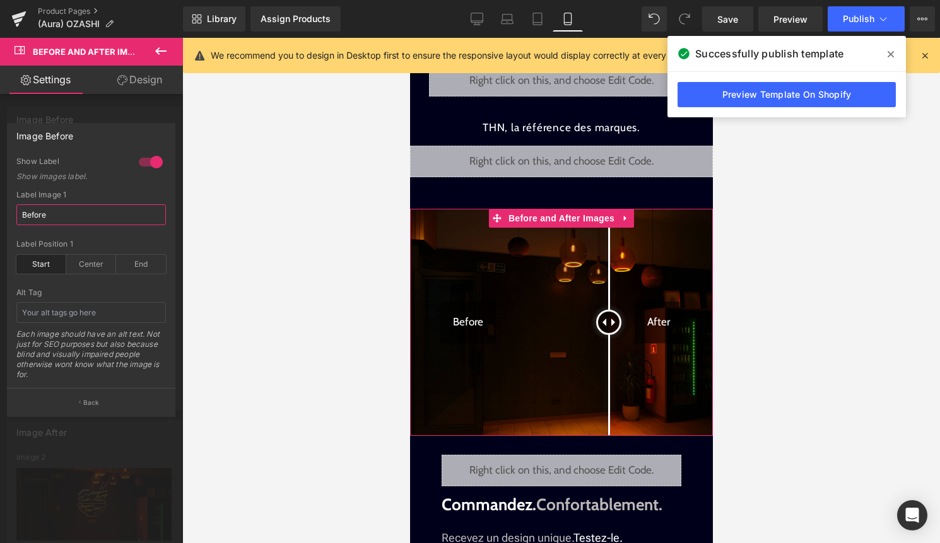
drag, startPoint x: 60, startPoint y: 217, endPoint x: 0, endPoint y: 217, distance: 59.9
click at [0, 217] on div "Image Before 1 Show Label Show images label. Before Label Image 1 Before start …" at bounding box center [91, 266] width 183 height 304
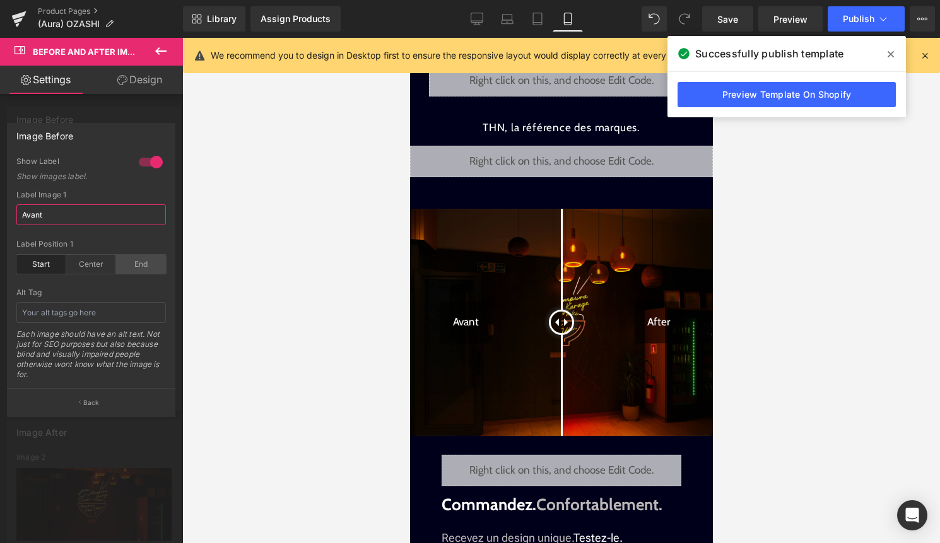
type input "Avant"
click at [146, 265] on div "End" at bounding box center [141, 264] width 50 height 19
click at [43, 265] on div "Start" at bounding box center [41, 264] width 50 height 19
click at [97, 263] on div "Center" at bounding box center [91, 264] width 50 height 19
click at [47, 264] on div "Start" at bounding box center [41, 264] width 50 height 19
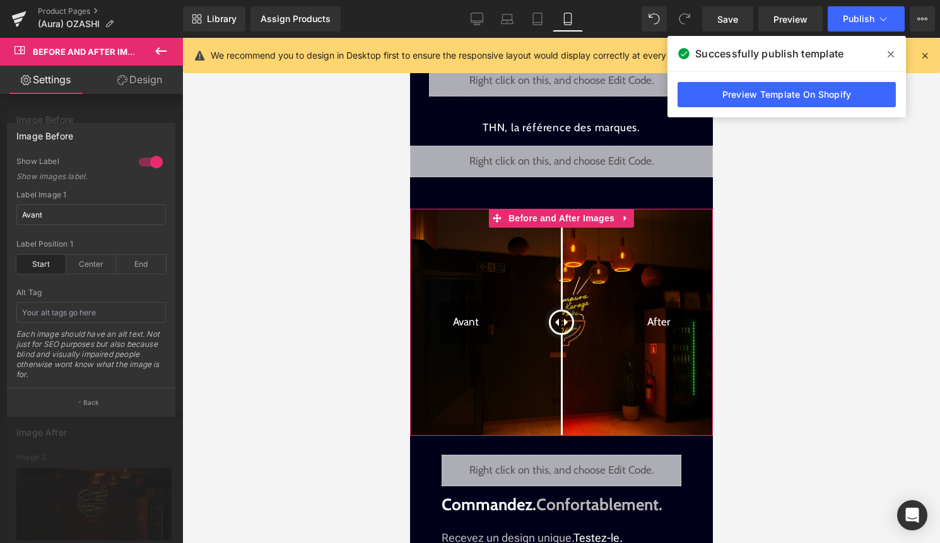
click at [126, 440] on div at bounding box center [91, 294] width 183 height 512
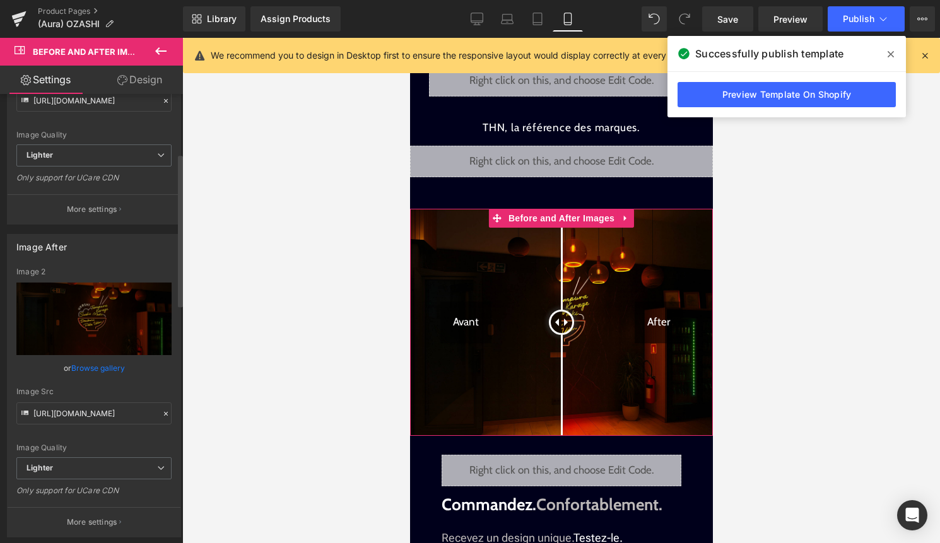
scroll to position [187, 0]
click at [96, 521] on p "More settings" at bounding box center [92, 521] width 50 height 11
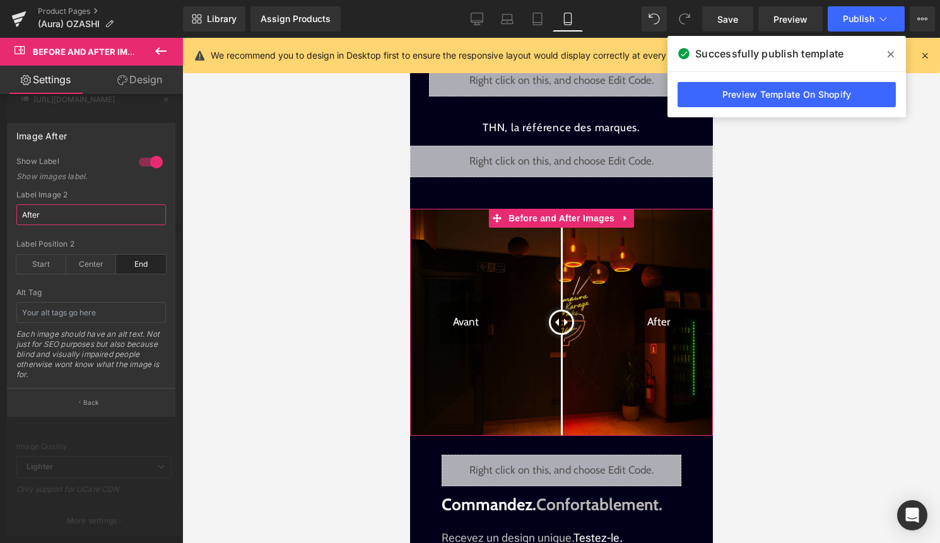
drag, startPoint x: 63, startPoint y: 206, endPoint x: 39, endPoint y: 206, distance: 24.0
click at [39, 206] on input "After" at bounding box center [91, 214] width 150 height 21
click at [40, 210] on input "After" at bounding box center [91, 214] width 150 height 21
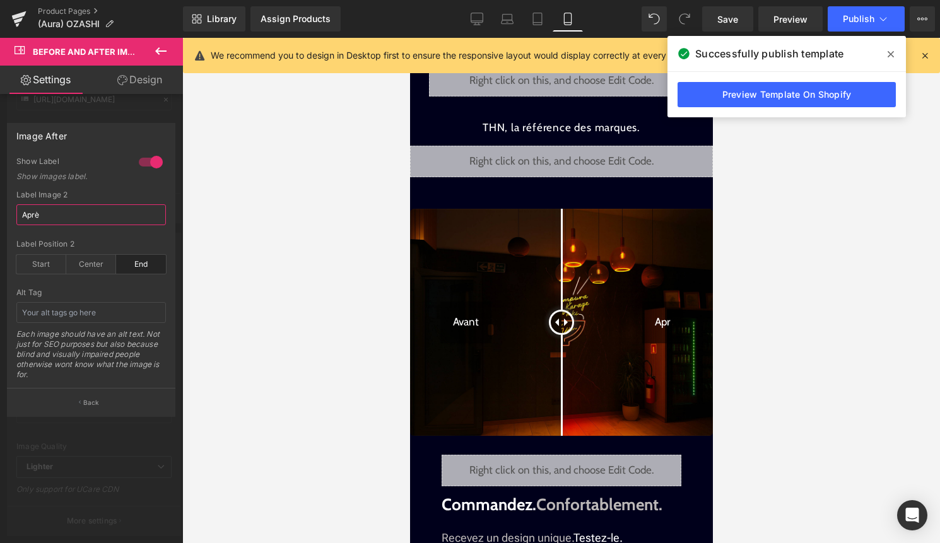
type input "Après"
click at [259, 313] on div at bounding box center [561, 290] width 758 height 505
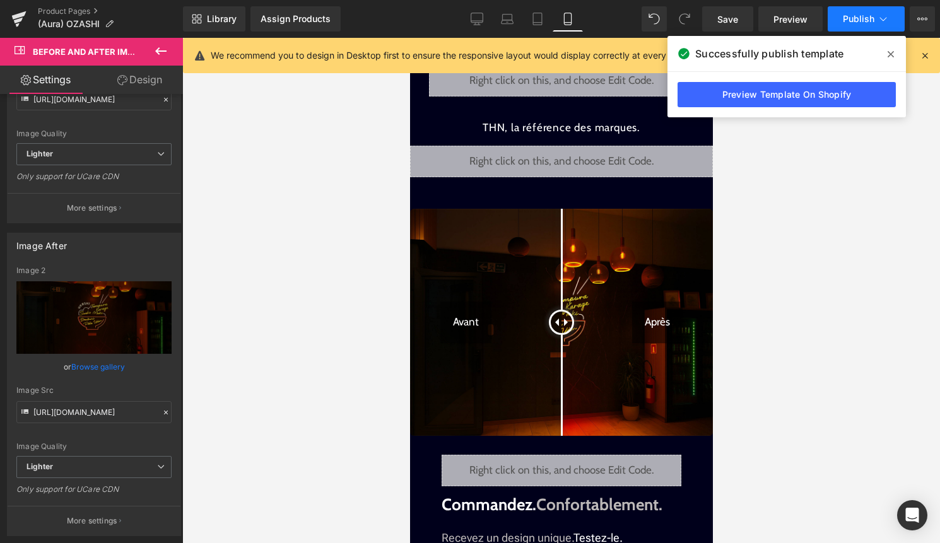
click at [867, 16] on span "Publish" at bounding box center [859, 19] width 32 height 10
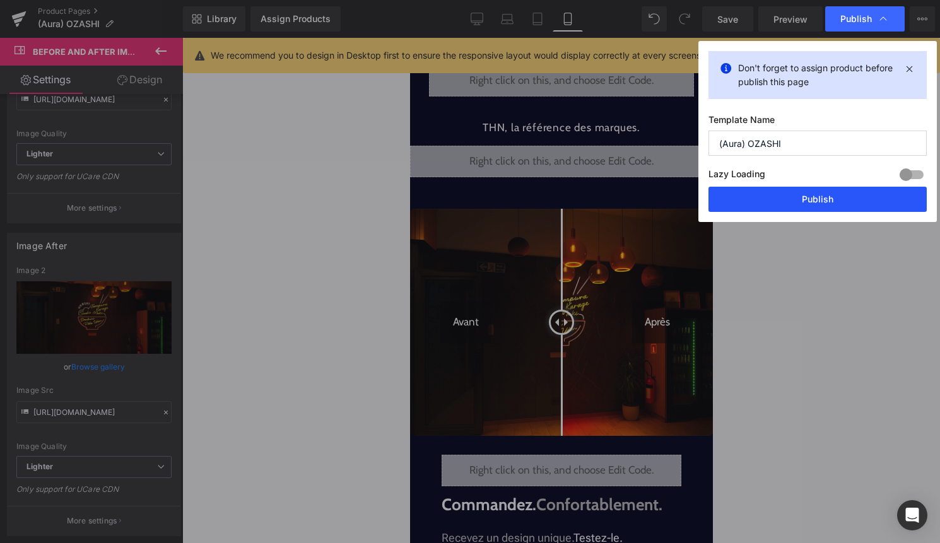
click at [831, 206] on button "Publish" at bounding box center [818, 199] width 218 height 25
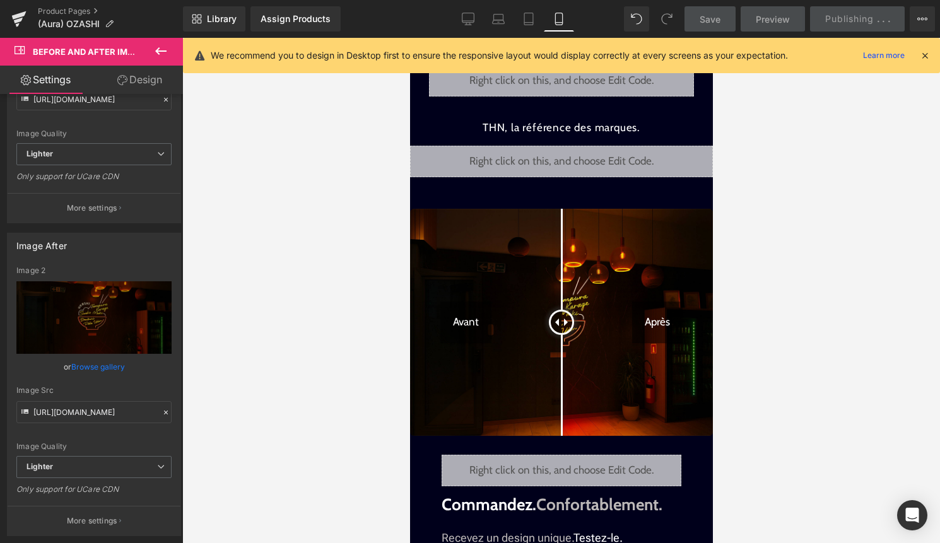
click at [923, 54] on icon at bounding box center [924, 55] width 11 height 11
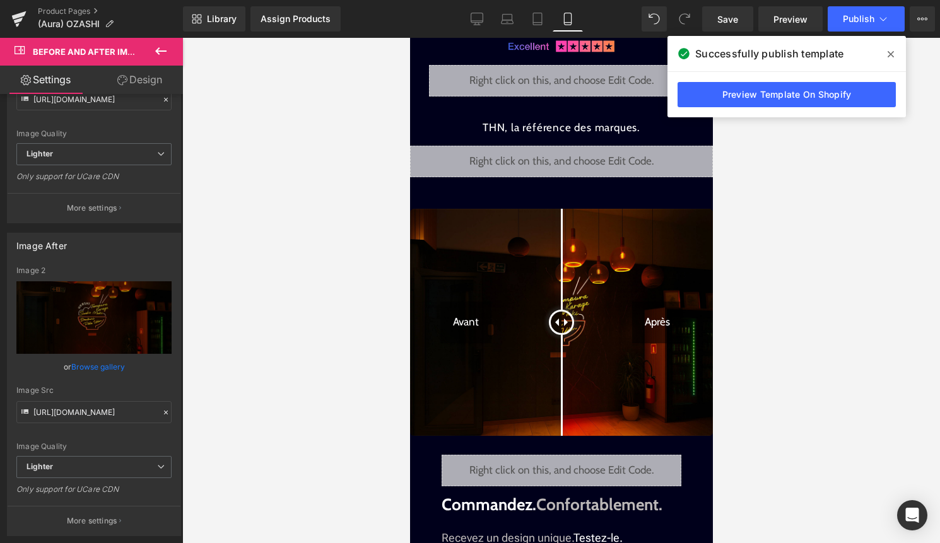
click at [892, 53] on icon at bounding box center [891, 54] width 6 height 6
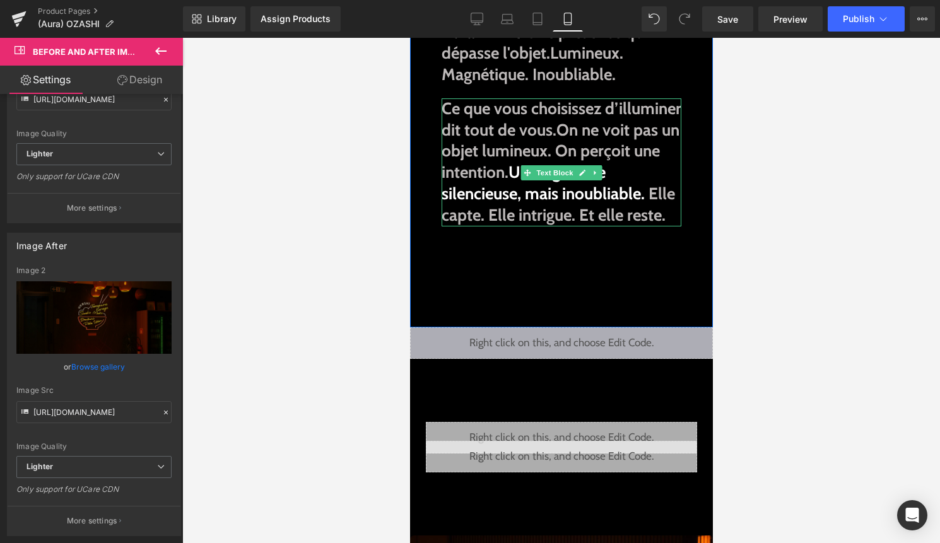
scroll to position [218, 0]
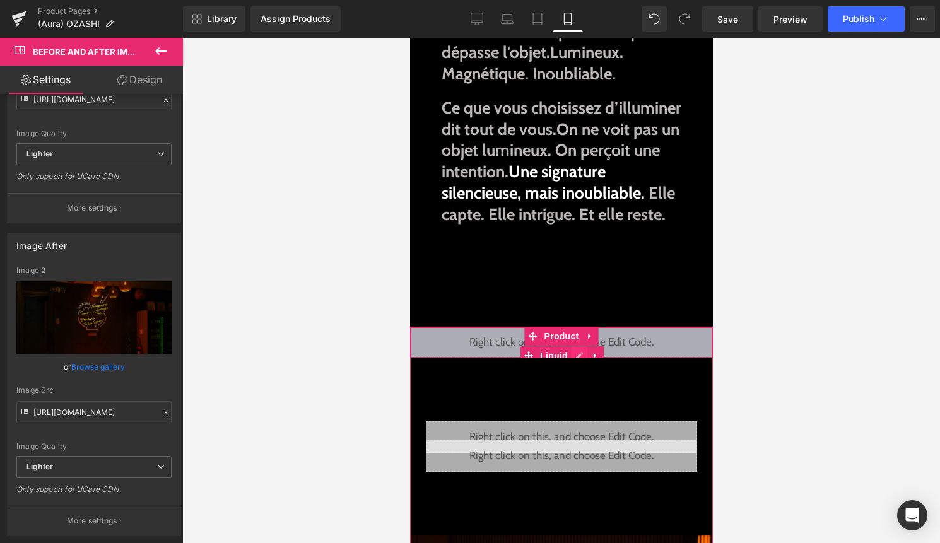
click at [579, 358] on div "Liquid" at bounding box center [561, 343] width 303 height 32
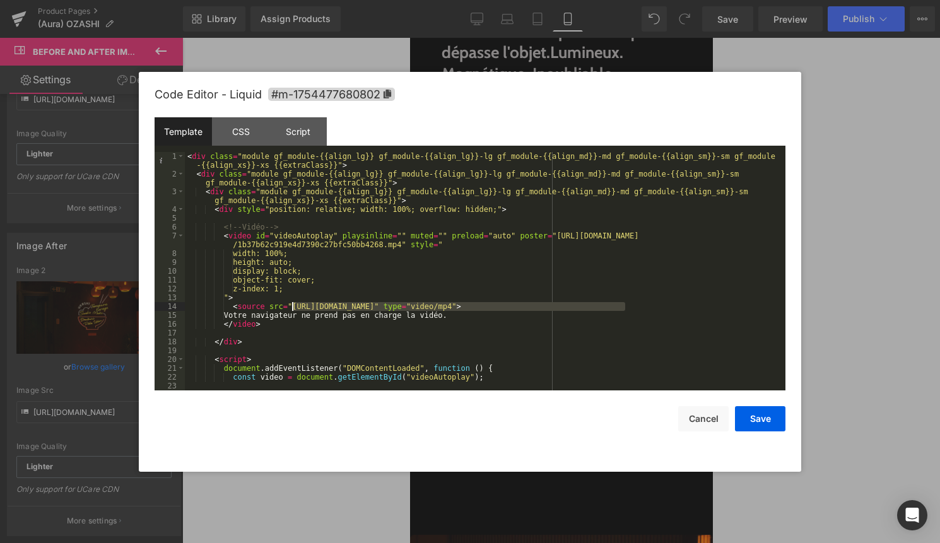
drag, startPoint x: 624, startPoint y: 304, endPoint x: 292, endPoint y: 303, distance: 332.6
click at [292, 303] on div "< div class = "module gf_module-{{align_lg}} gf_module-{{align_lg}}-lg gf_modul…" at bounding box center [483, 284] width 596 height 265
click at [695, 413] on button "Cancel" at bounding box center [703, 418] width 50 height 25
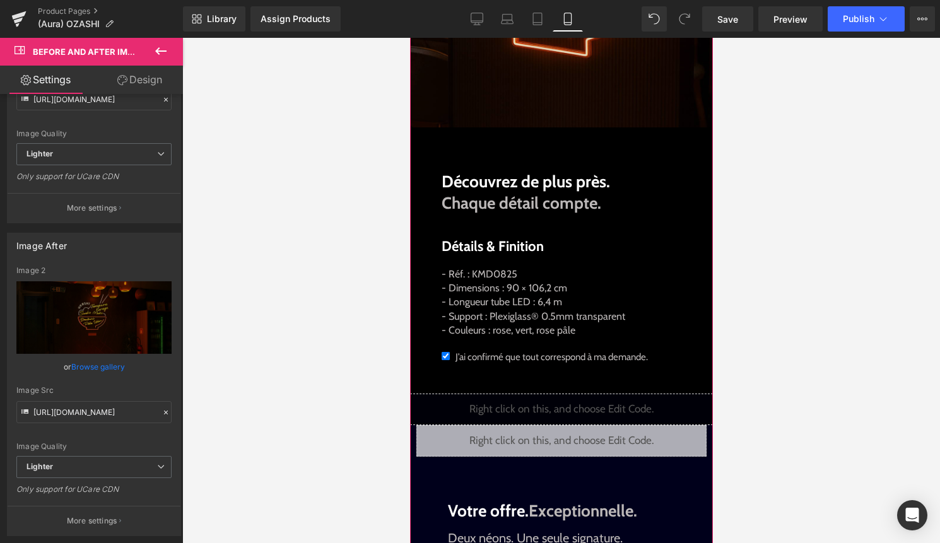
scroll to position [1011, 0]
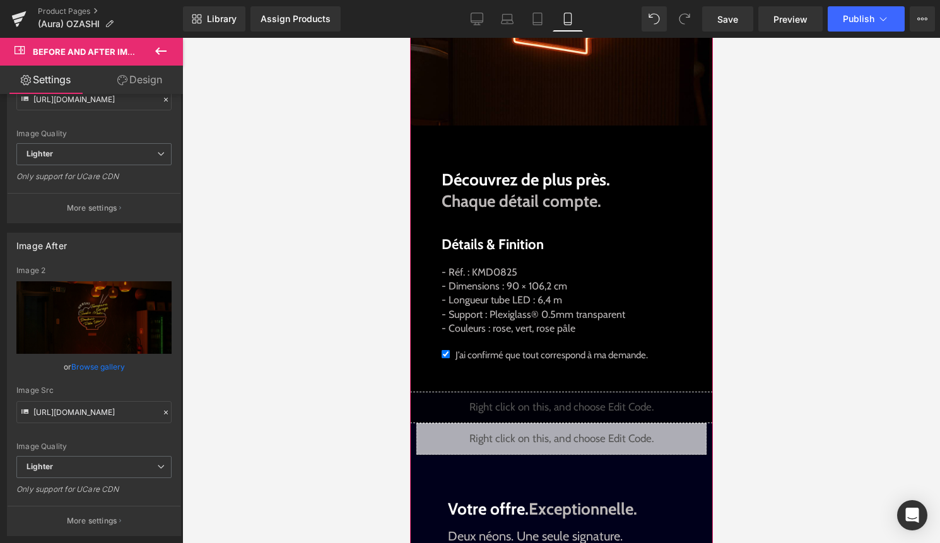
click at [584, 423] on div "Liquid" at bounding box center [561, 408] width 303 height 32
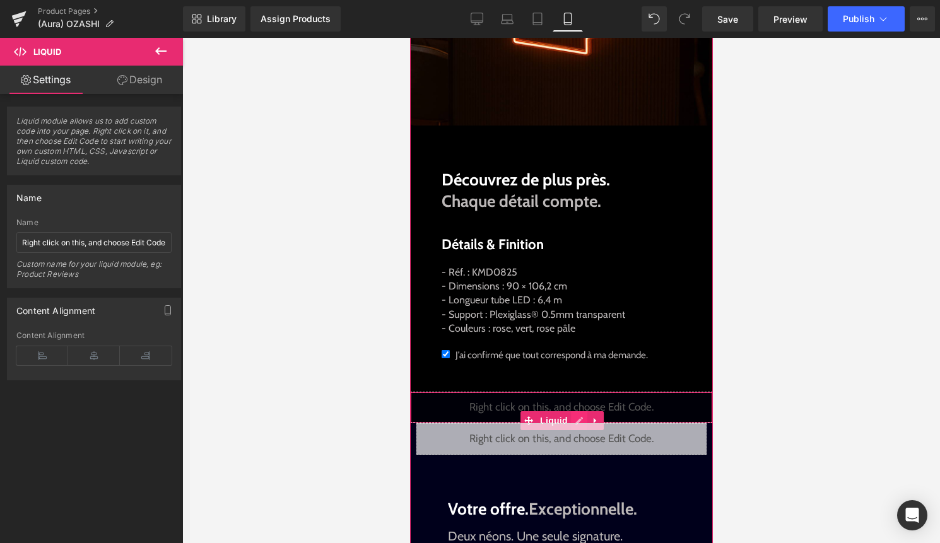
click at [576, 423] on div "Liquid" at bounding box center [561, 408] width 303 height 32
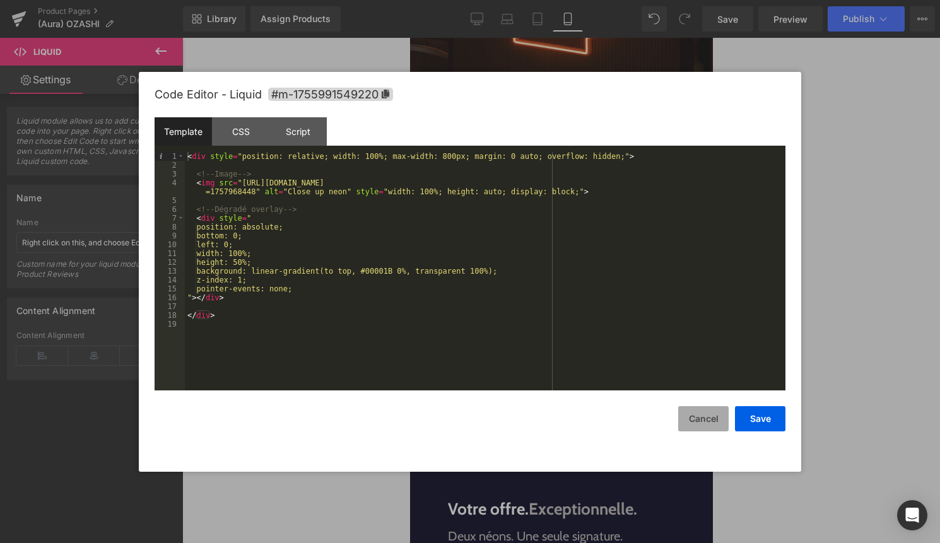
click at [697, 413] on button "Cancel" at bounding box center [703, 418] width 50 height 25
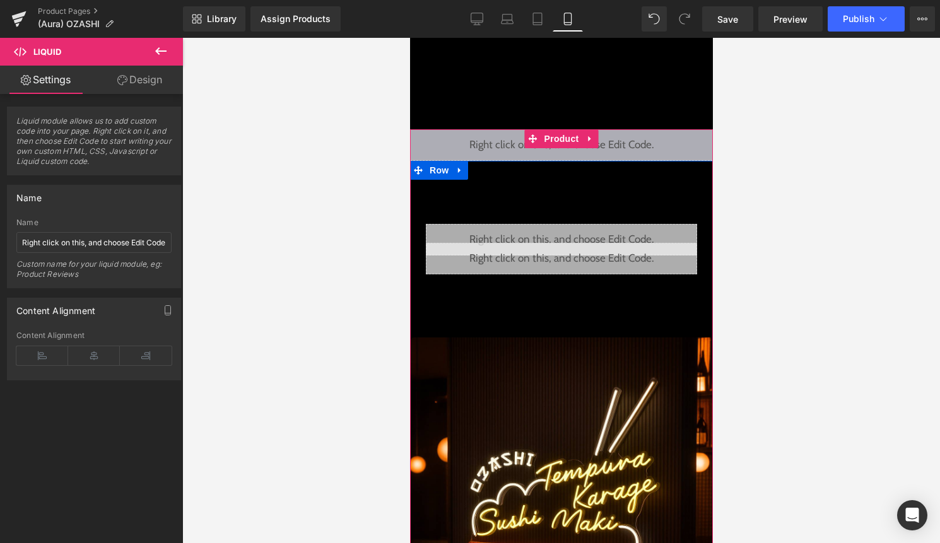
scroll to position [410, 0]
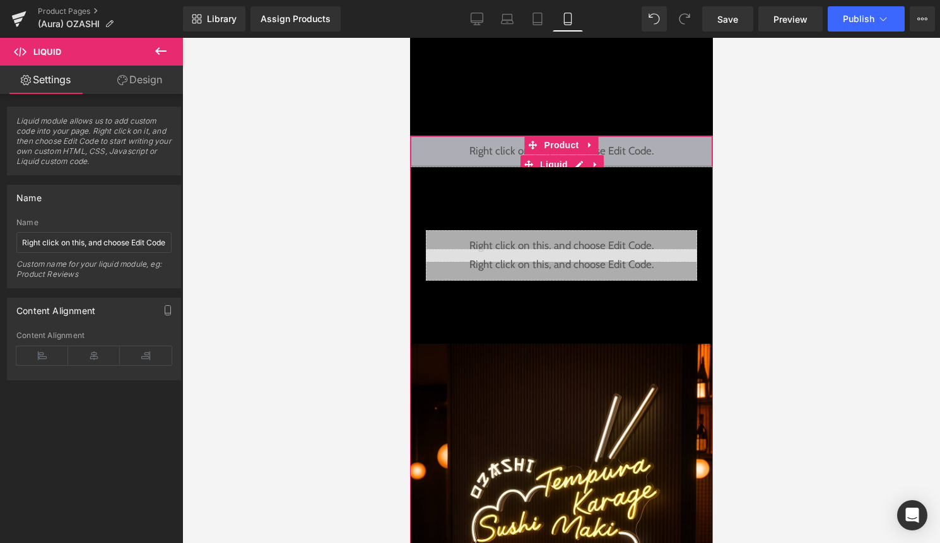
click at [577, 167] on div "Liquid" at bounding box center [561, 152] width 303 height 32
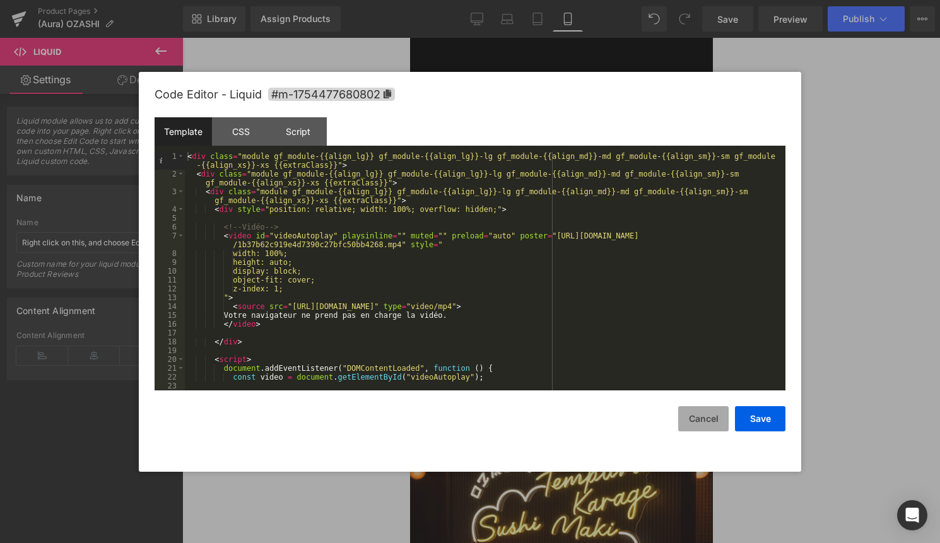
click at [700, 419] on button "Cancel" at bounding box center [703, 418] width 50 height 25
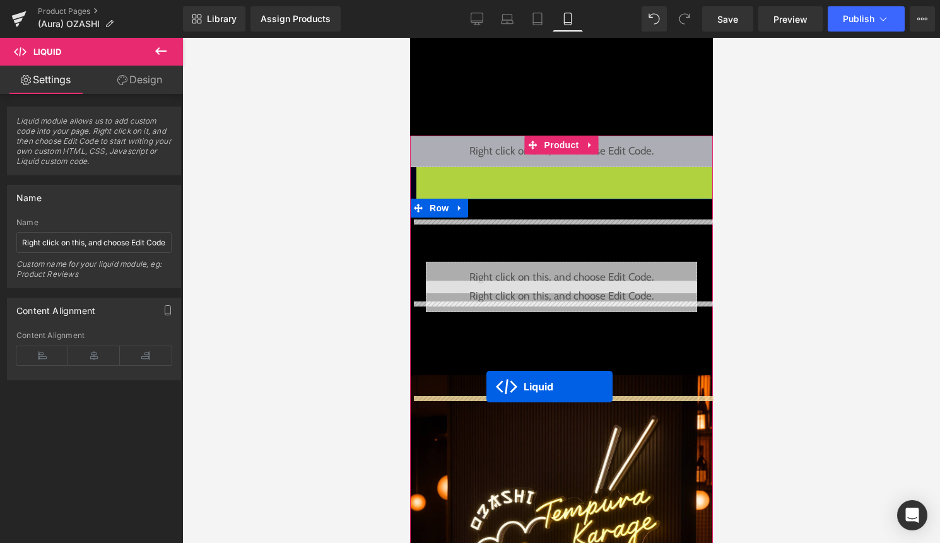
drag, startPoint x: 545, startPoint y: 211, endPoint x: 486, endPoint y: 387, distance: 185.0
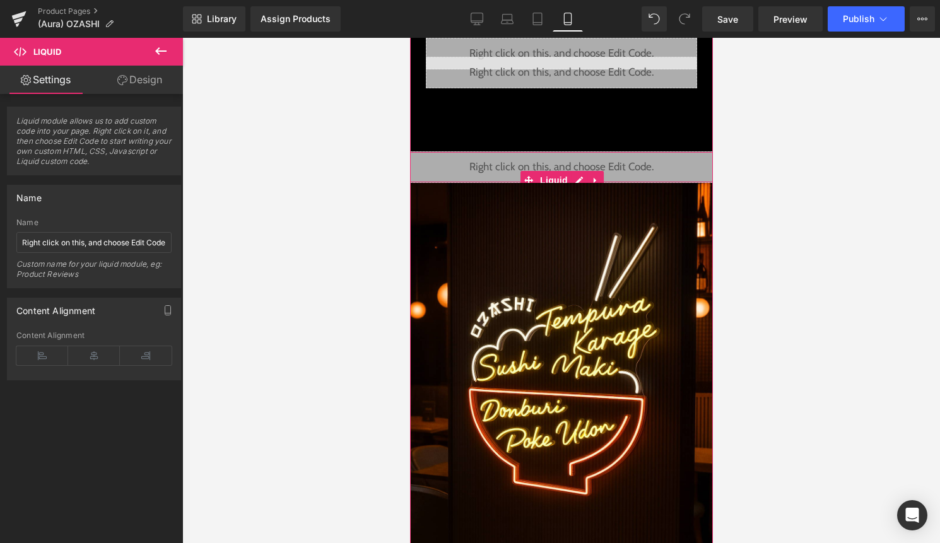
scroll to position [611, 0]
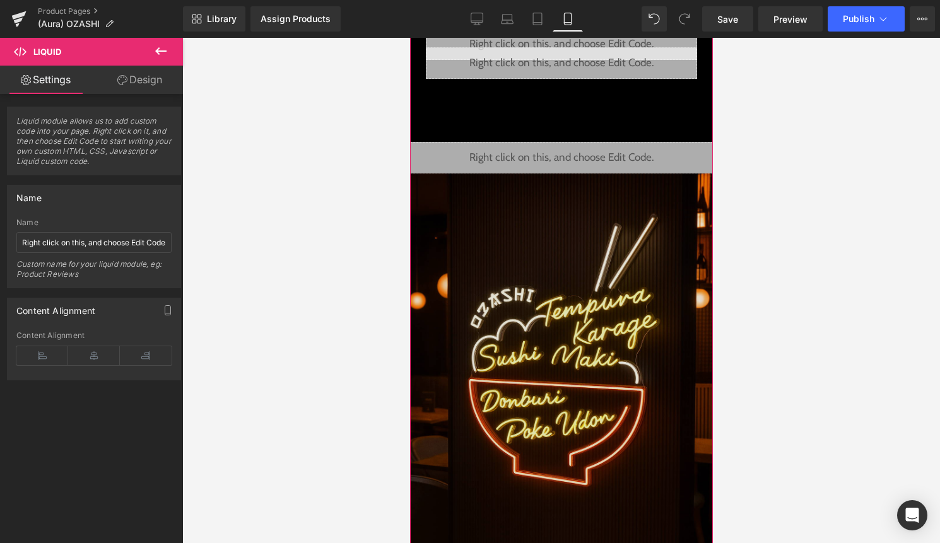
click at [565, 360] on img at bounding box center [561, 365] width 303 height 383
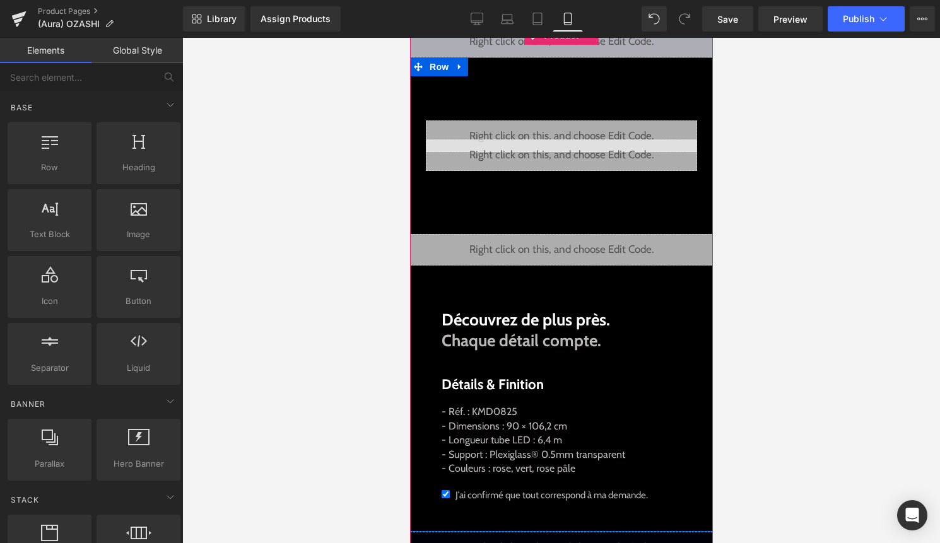
scroll to position [512, 0]
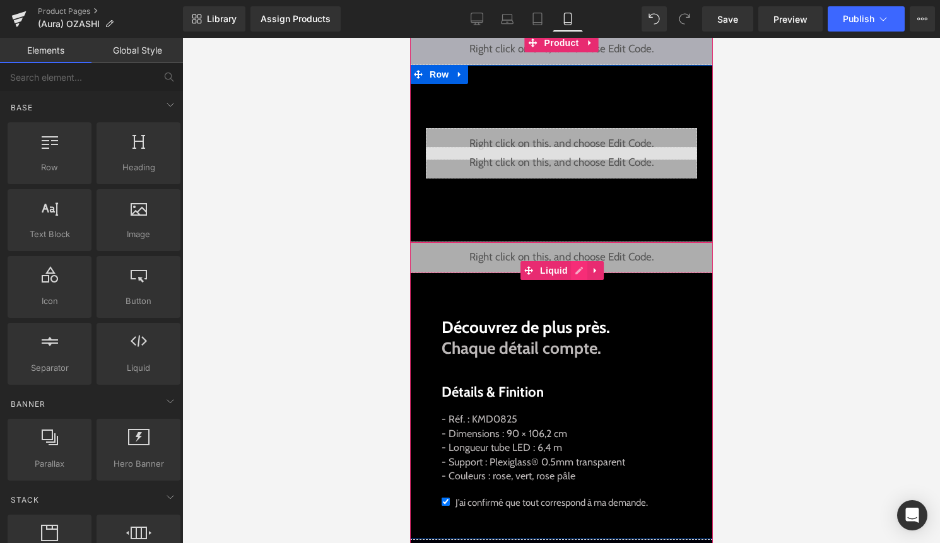
click at [573, 273] on div "Liquid" at bounding box center [561, 258] width 316 height 32
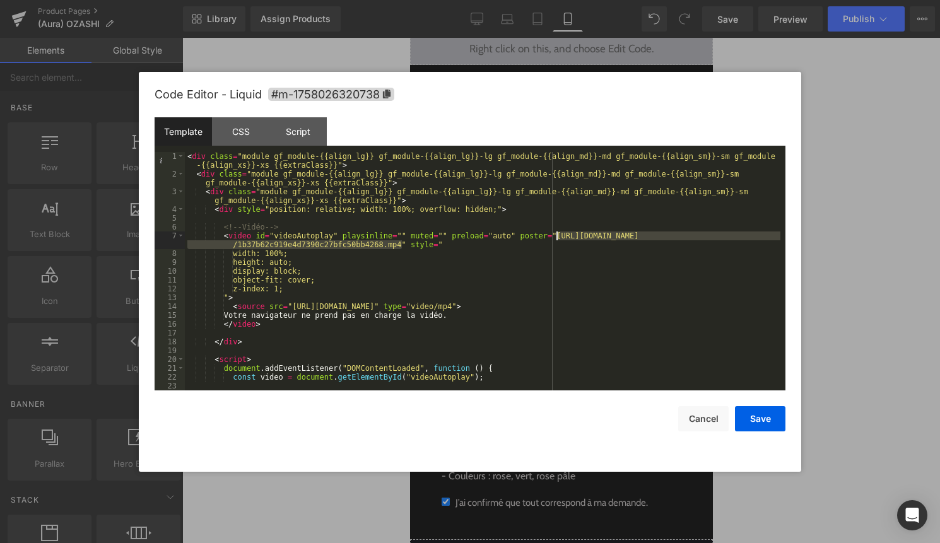
drag, startPoint x: 401, startPoint y: 247, endPoint x: 555, endPoint y: 235, distance: 155.1
click at [555, 235] on div "< div class = "module gf_module-{{align_lg}} gf_module-{{align_lg}}-lg gf_modul…" at bounding box center [483, 284] width 596 height 265
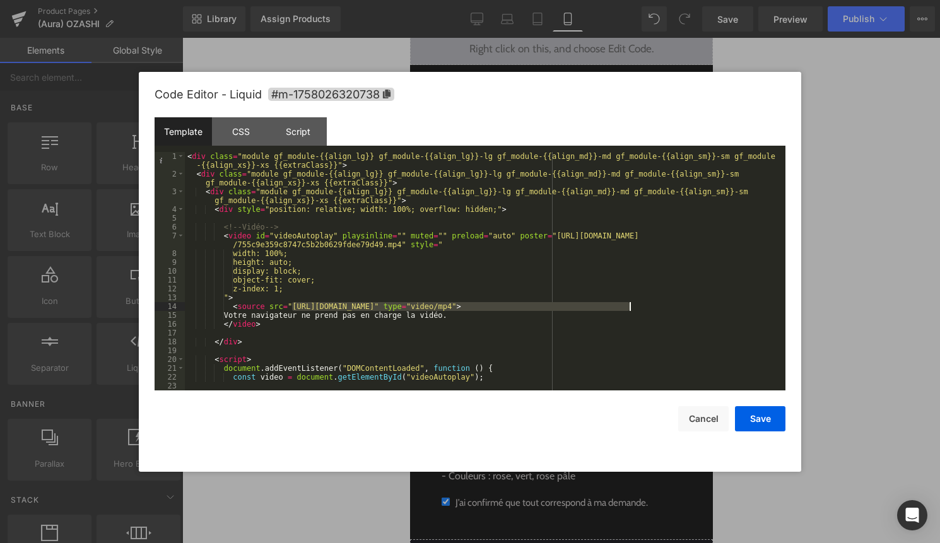
drag, startPoint x: 293, startPoint y: 304, endPoint x: 629, endPoint y: 309, distance: 335.8
click at [629, 309] on div "< div class = "module gf_module-{{align_lg}} gf_module-{{align_lg}}-lg gf_modul…" at bounding box center [483, 284] width 596 height 265
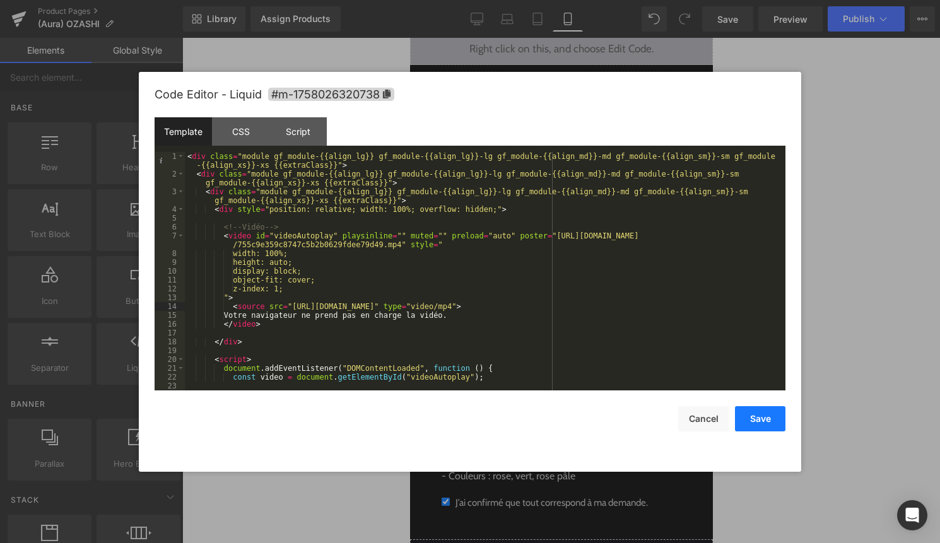
click at [776, 413] on button "Save" at bounding box center [760, 418] width 50 height 25
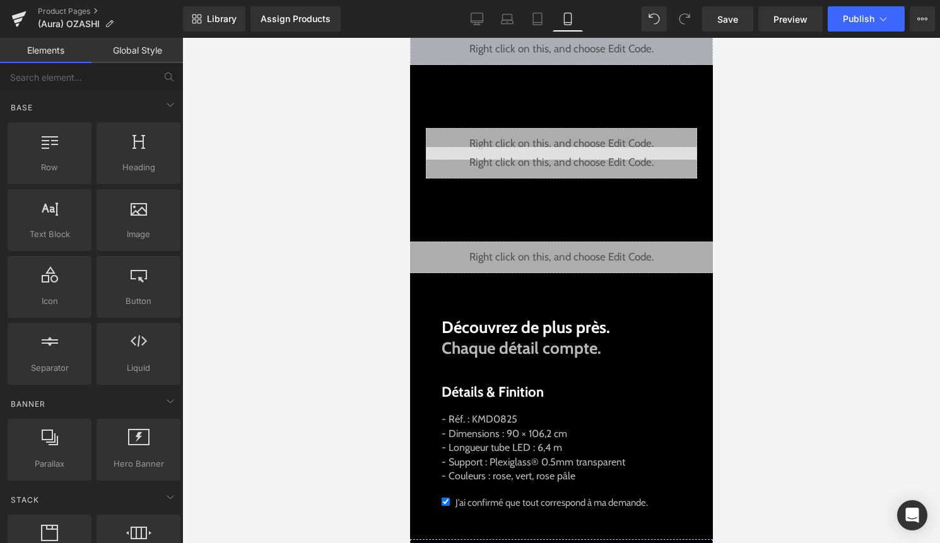
click at [883, 33] on div "Library Assign Products Product Preview No product match your search. Please tr…" at bounding box center [561, 19] width 757 height 38
click at [886, 25] on icon at bounding box center [883, 19] width 13 height 13
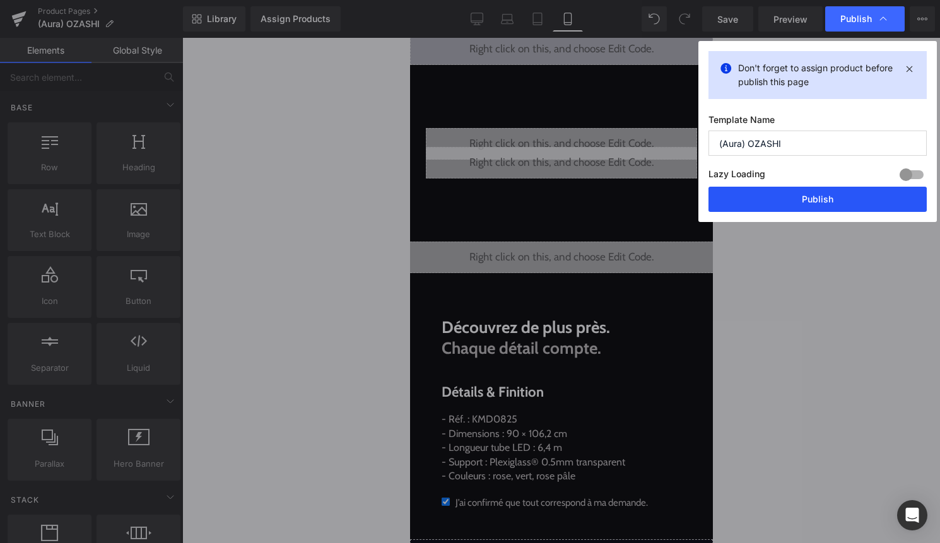
click at [849, 194] on button "Publish" at bounding box center [818, 199] width 218 height 25
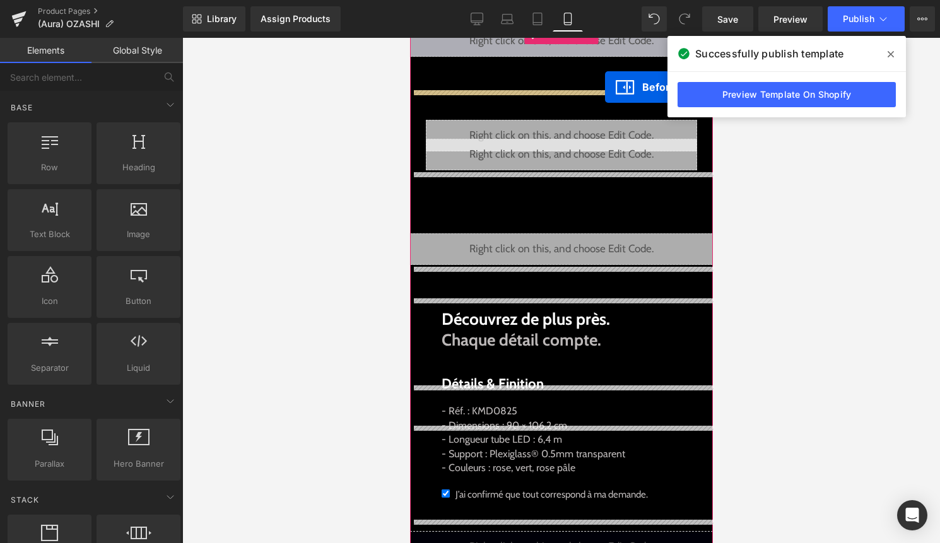
scroll to position [495, 0]
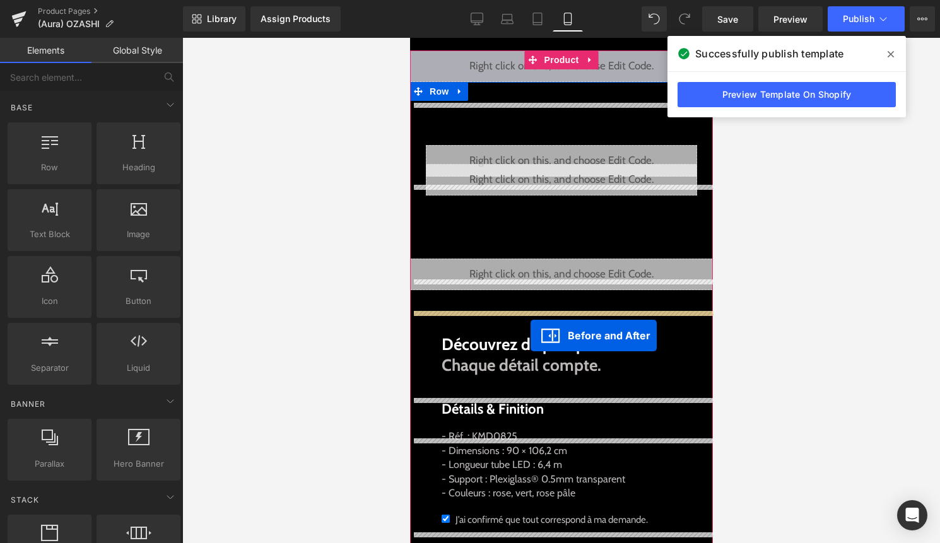
drag, startPoint x: 543, startPoint y: 478, endPoint x: 530, endPoint y: 336, distance: 143.2
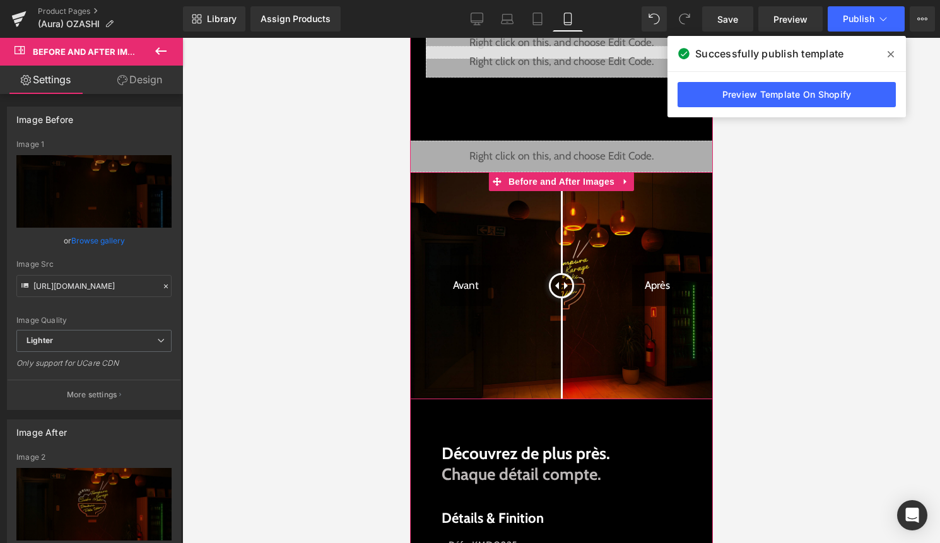
scroll to position [689, 0]
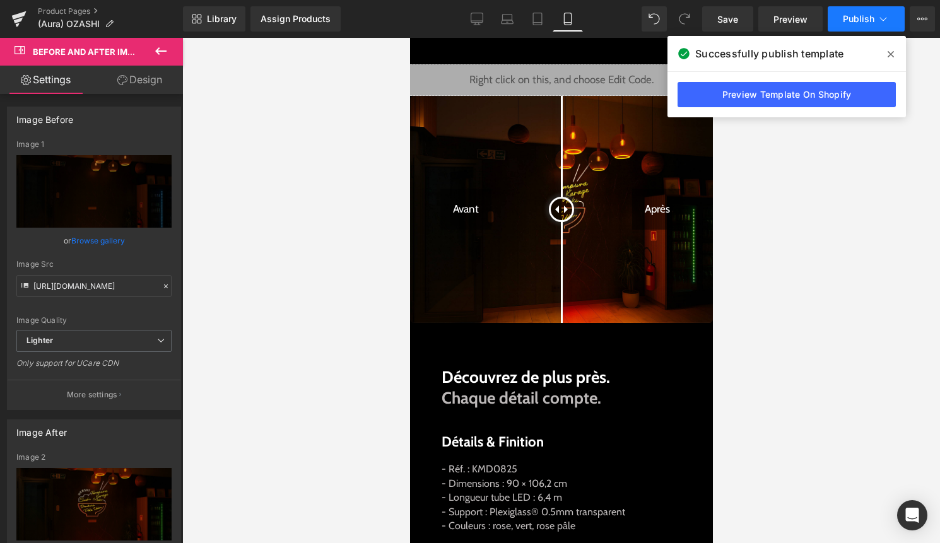
click at [870, 19] on span "Publish" at bounding box center [859, 19] width 32 height 10
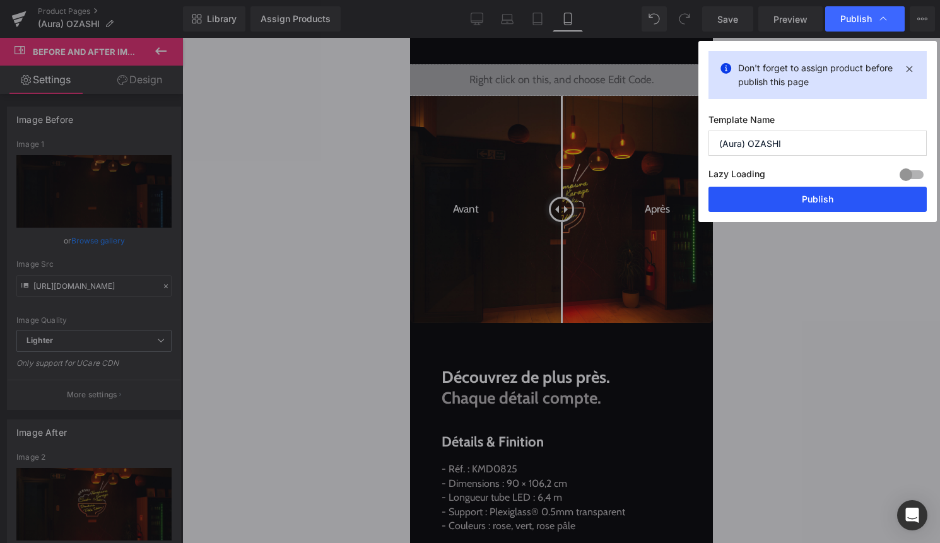
click at [825, 205] on button "Publish" at bounding box center [818, 199] width 218 height 25
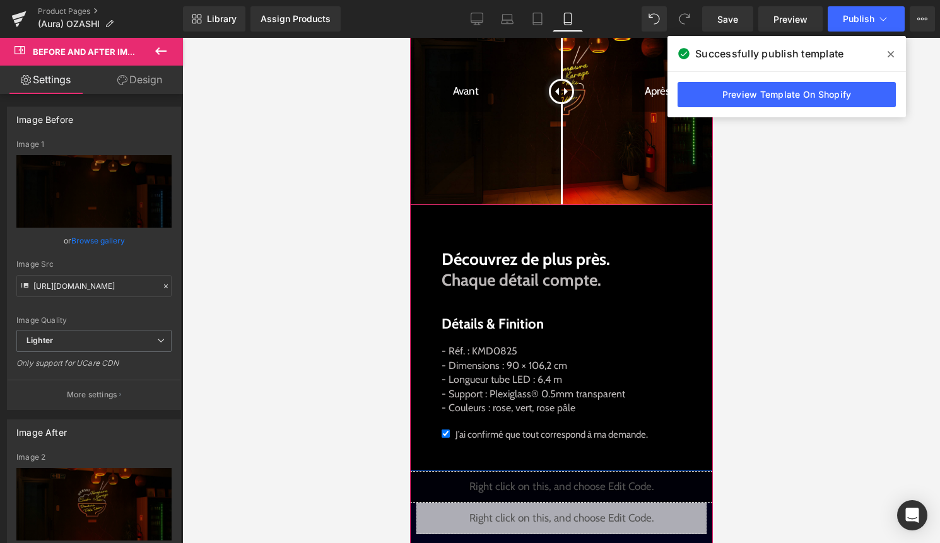
scroll to position [739, 0]
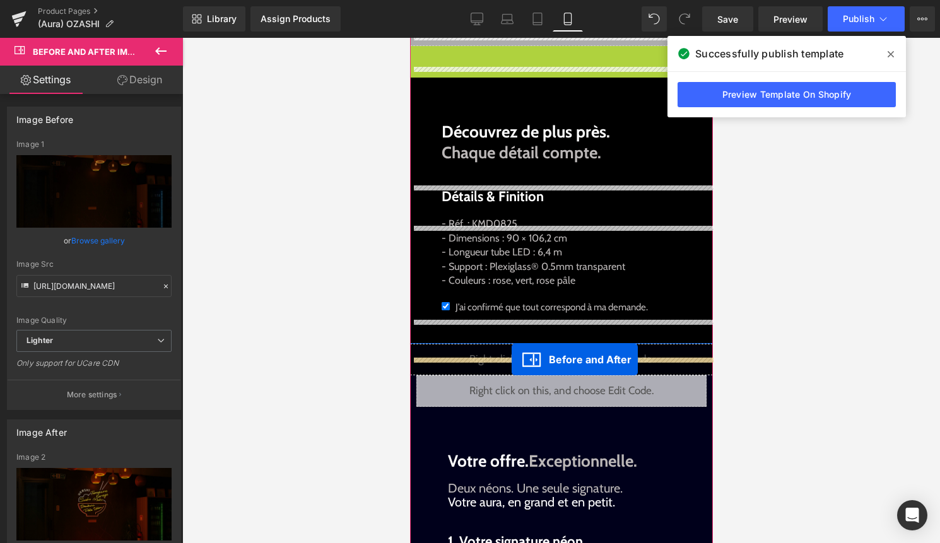
drag, startPoint x: 570, startPoint y: 80, endPoint x: 511, endPoint y: 360, distance: 286.4
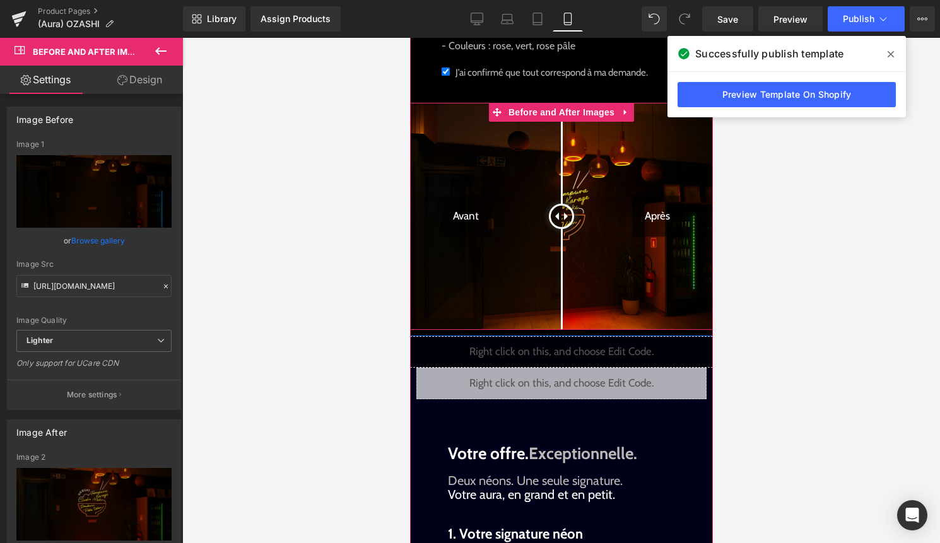
scroll to position [950, 0]
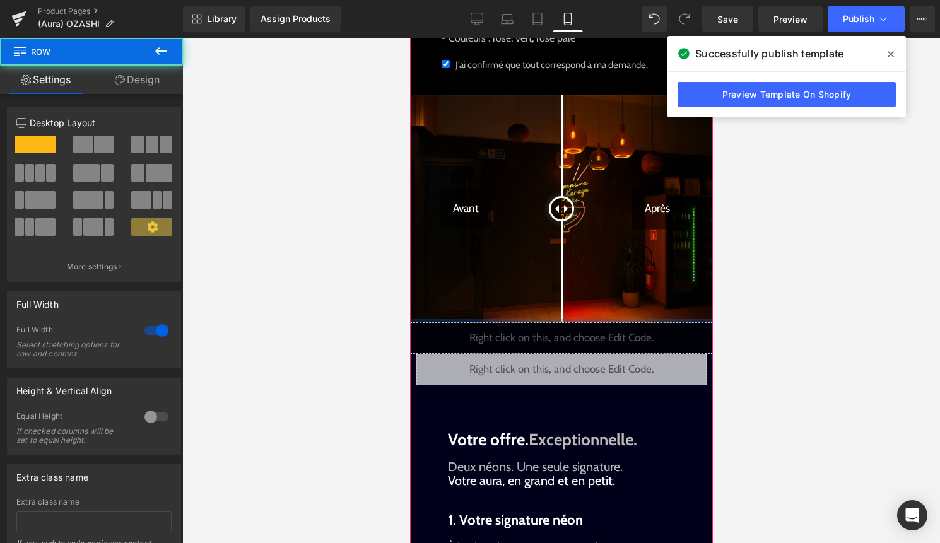
drag, startPoint x: 625, startPoint y: 346, endPoint x: 625, endPoint y: 340, distance: 7.0
click at [625, 322] on div at bounding box center [561, 320] width 303 height 3
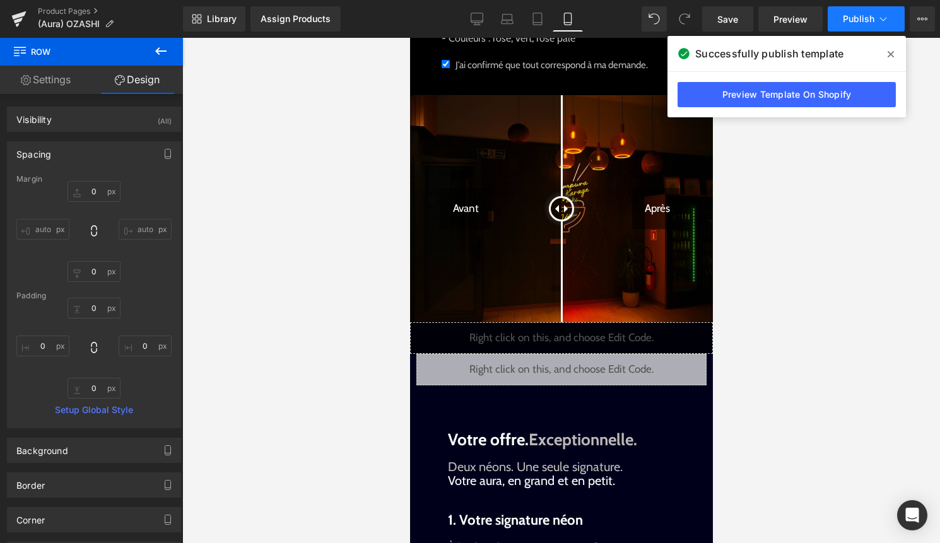
click at [859, 12] on button "Publish" at bounding box center [866, 18] width 77 height 25
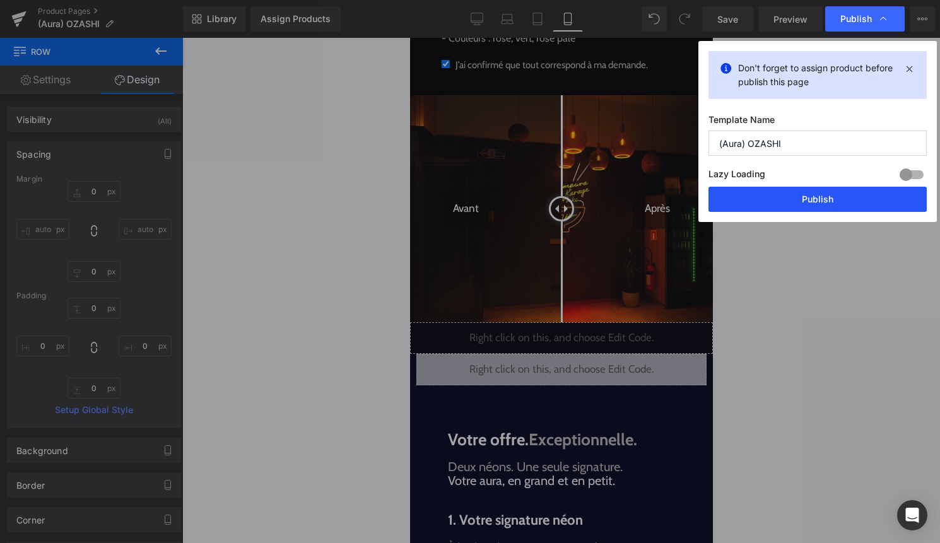
click at [819, 194] on button "Publish" at bounding box center [818, 199] width 218 height 25
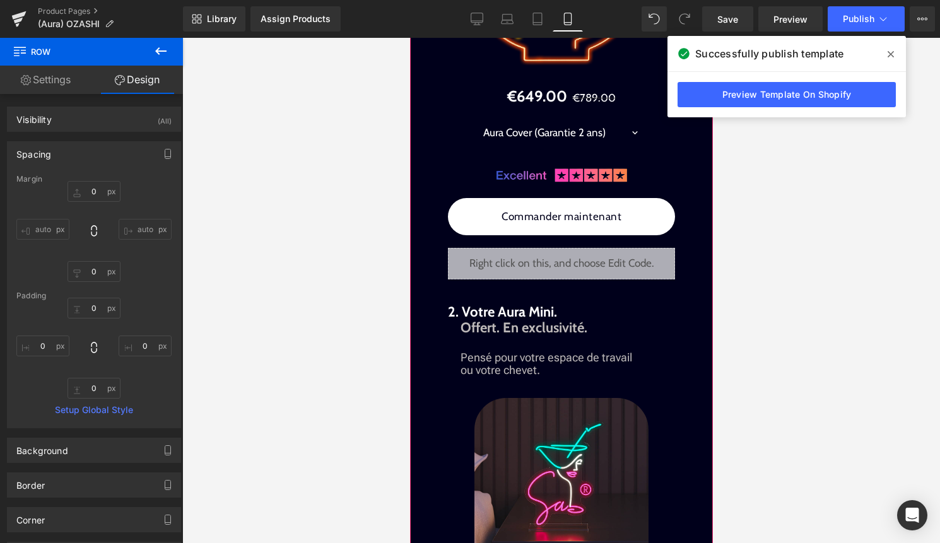
scroll to position [1704, 0]
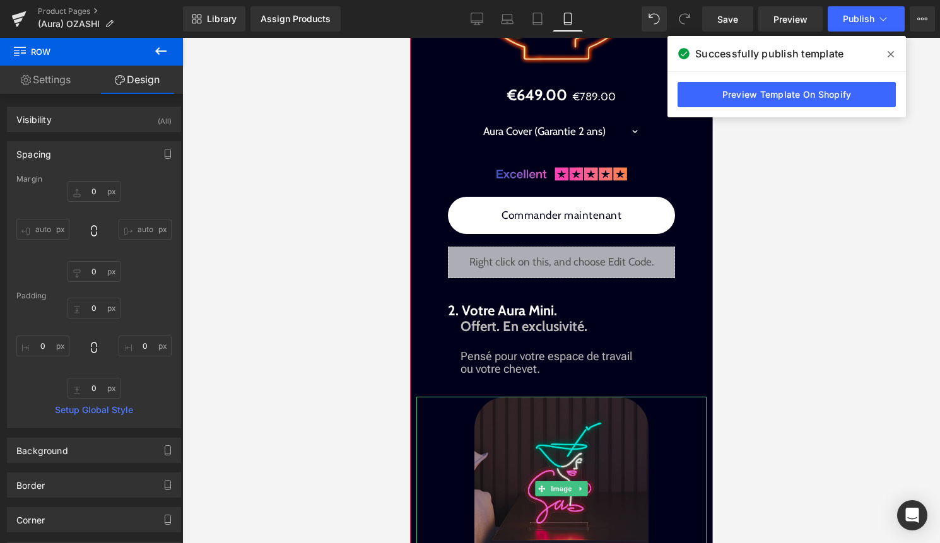
click at [580, 459] on img at bounding box center [561, 489] width 174 height 184
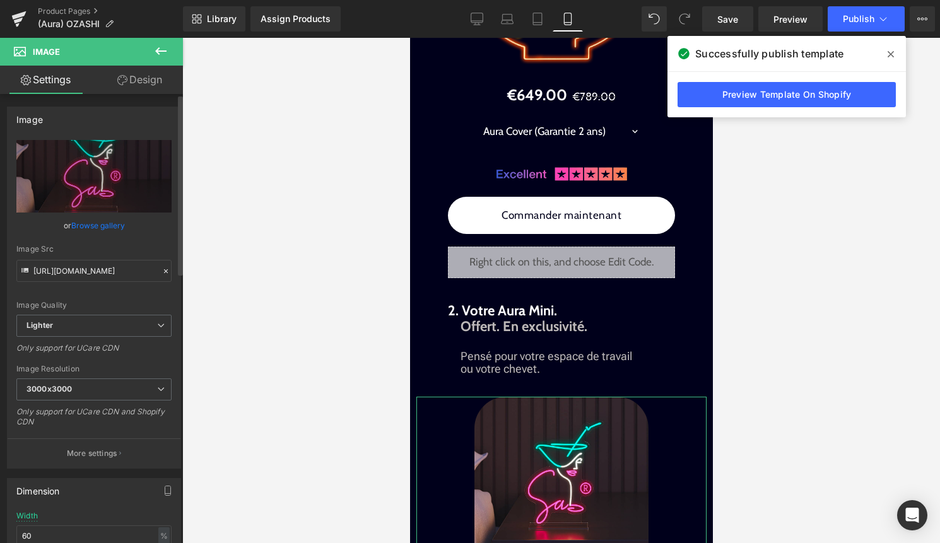
click at [109, 221] on link "Browse gallery" at bounding box center [98, 226] width 54 height 22
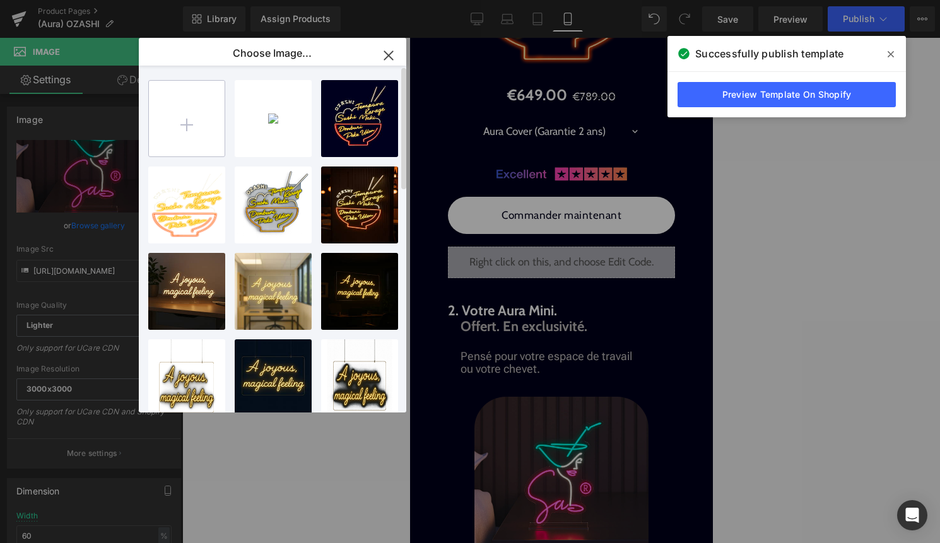
click at [207, 88] on input "file" at bounding box center [187, 119] width 76 height 76
type input "C:\fakepath\ChatGPT Image 16 sept. 2025, 15_00_54.png"
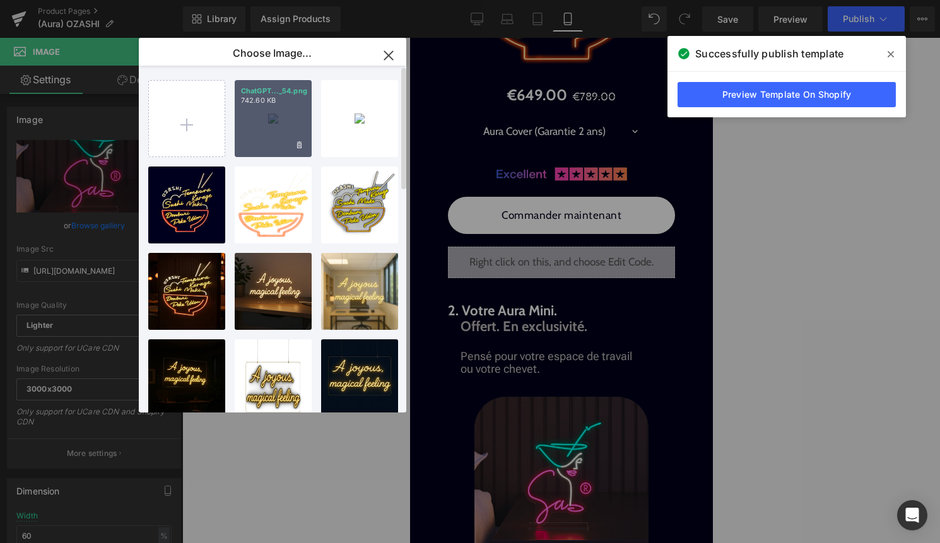
click at [271, 133] on div "ChatGPT..._54.png 742.60 KB" at bounding box center [273, 118] width 77 height 77
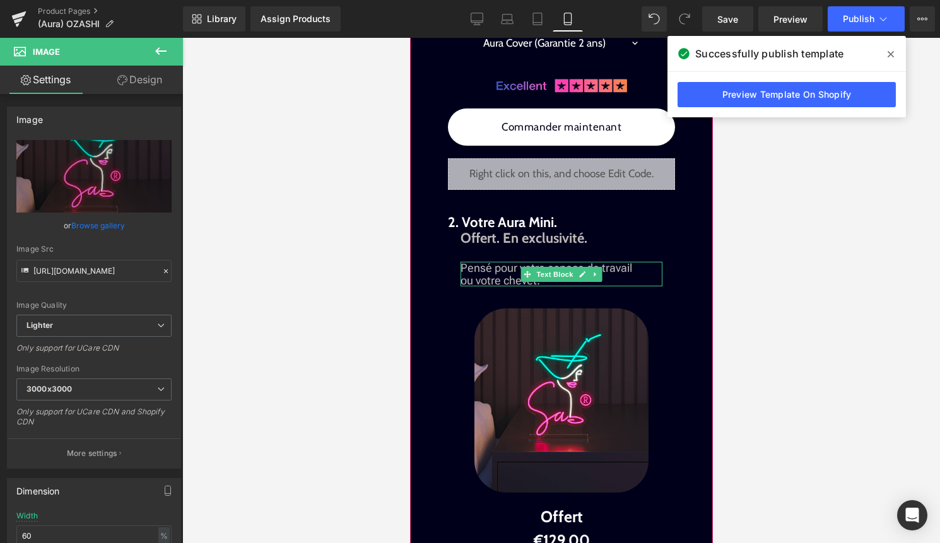
scroll to position [1806, 0]
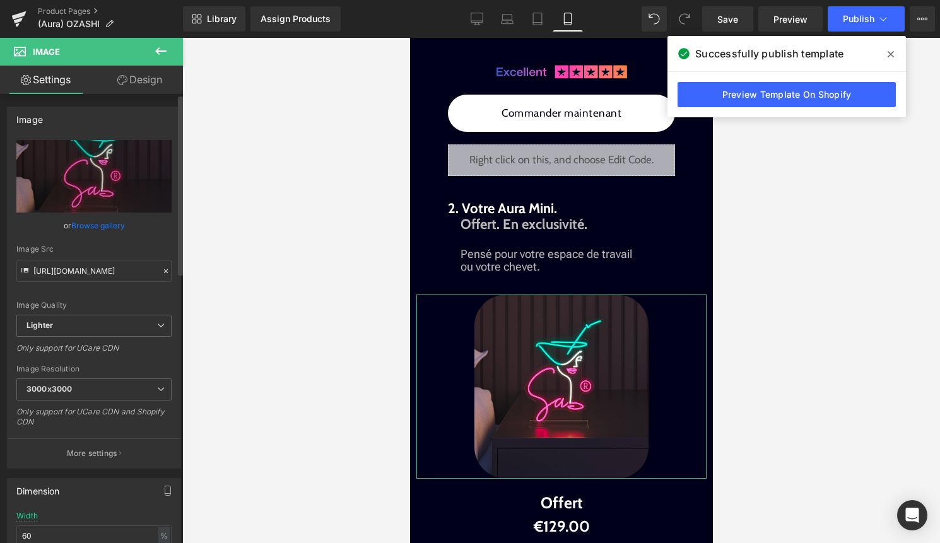
click at [96, 219] on link "Browse gallery" at bounding box center [98, 226] width 54 height 22
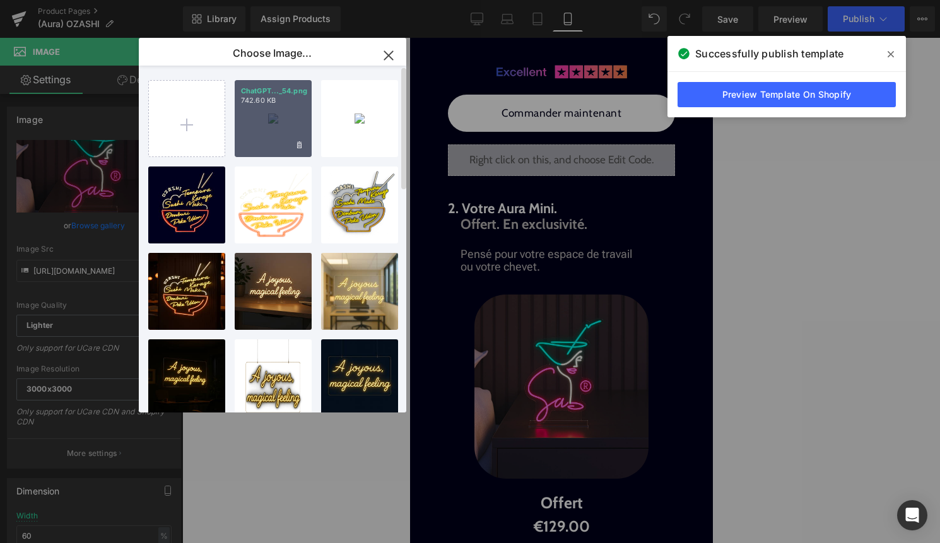
click at [247, 141] on div "ChatGPT..._54.png 742.60 KB" at bounding box center [273, 118] width 77 height 77
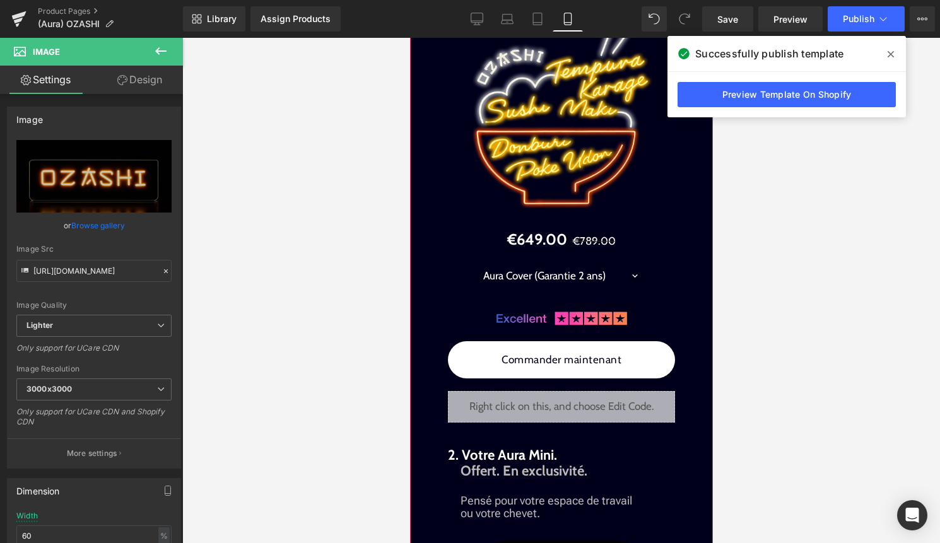
scroll to position [1554, 0]
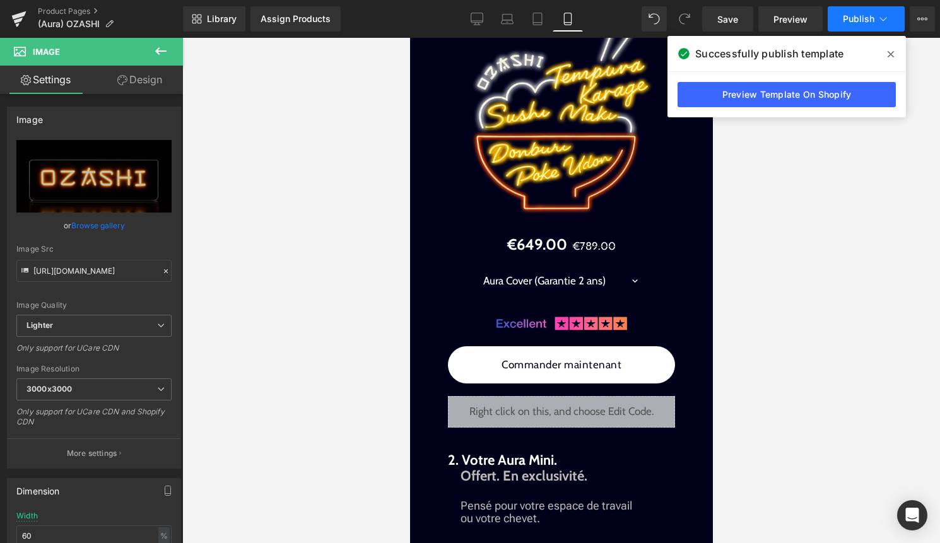
click at [872, 15] on span "Publish" at bounding box center [859, 19] width 32 height 10
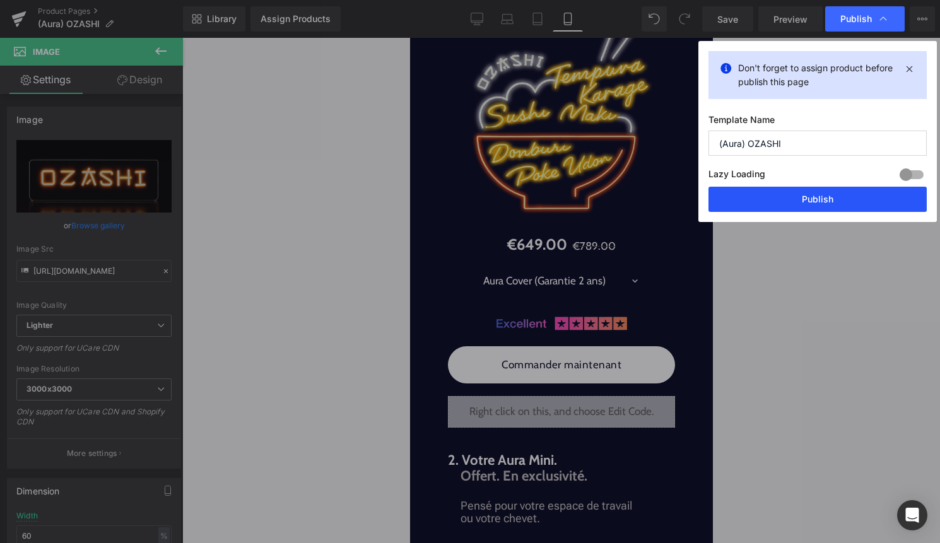
click at [787, 204] on button "Publish" at bounding box center [818, 199] width 218 height 25
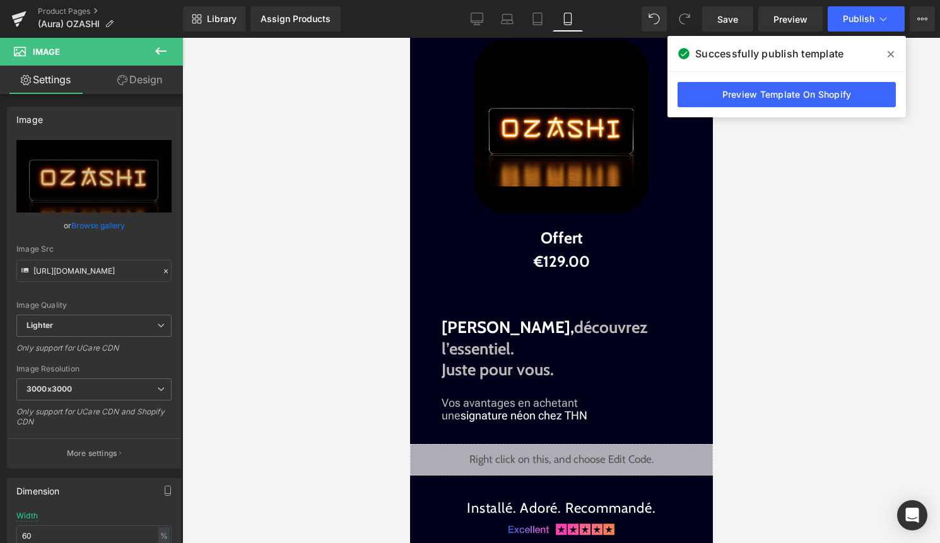
scroll to position [2065, 0]
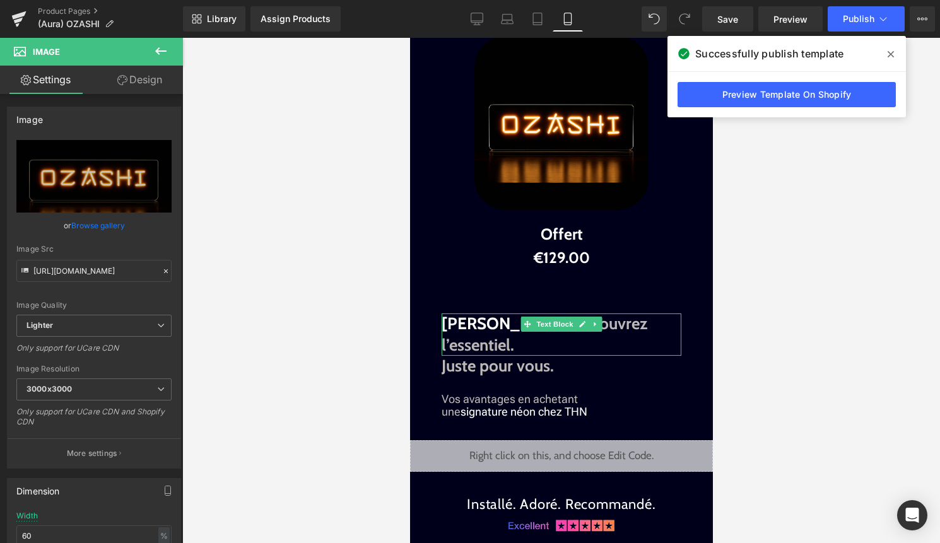
click at [492, 334] on strong "[PERSON_NAME]," at bounding box center [507, 324] width 133 height 20
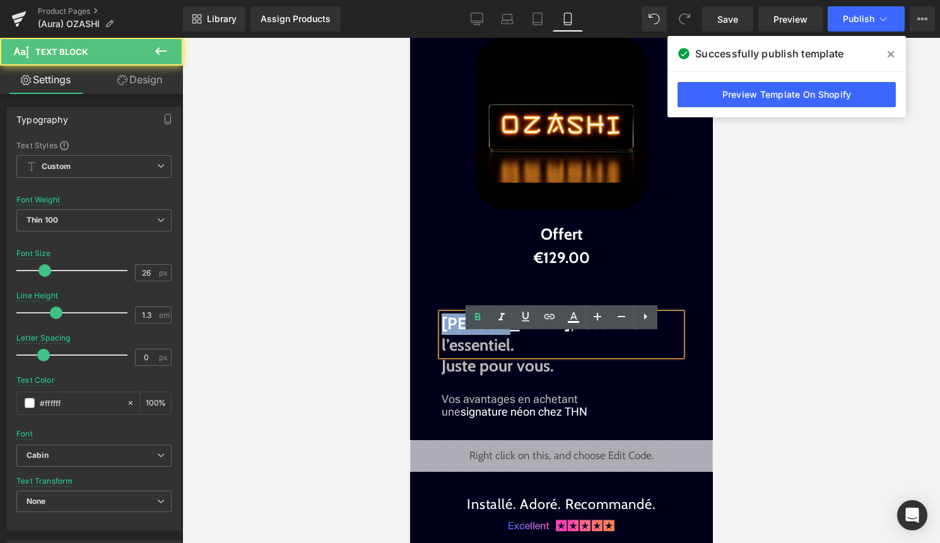
drag, startPoint x: 493, startPoint y: 345, endPoint x: 434, endPoint y: 346, distance: 60.0
click at [434, 346] on div "Image Image Liquid Commander maintenant Button Aura Infinie. Une présence qui d…" at bounding box center [561, 25] width 303 height 4029
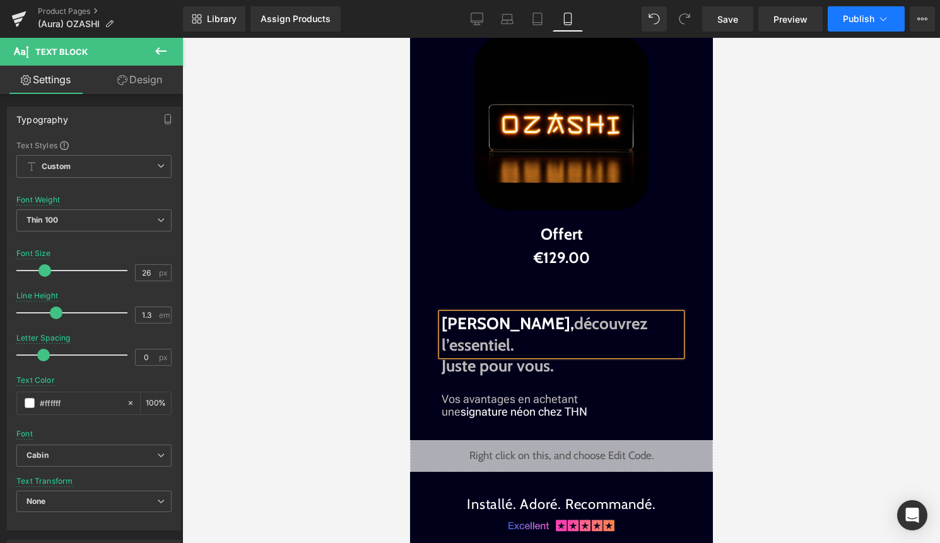
click at [853, 27] on button "Publish" at bounding box center [866, 18] width 77 height 25
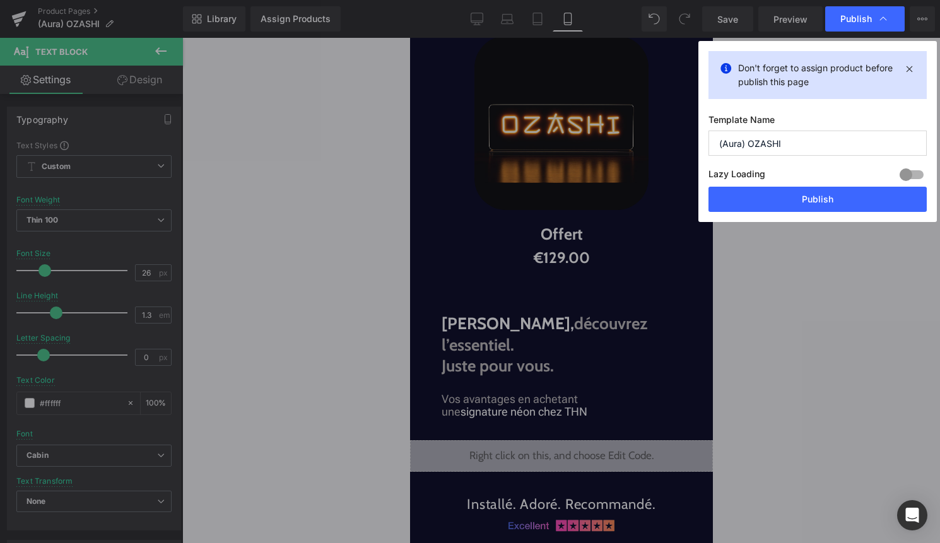
click at [818, 214] on div "Don't forget to assign product before publish this page Template Name (Aura) OZ…" at bounding box center [818, 131] width 239 height 181
click at [830, 199] on button "Publish" at bounding box center [818, 199] width 218 height 25
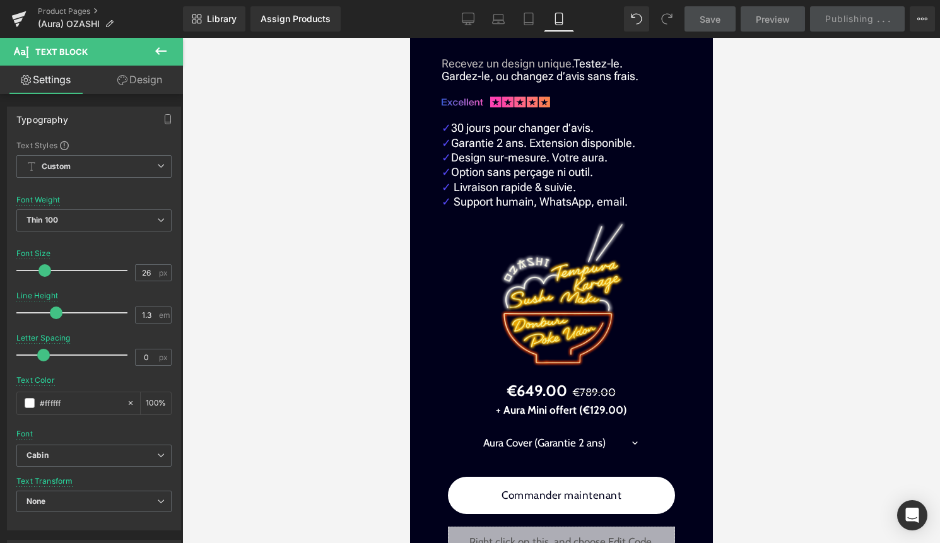
scroll to position [2790, 0]
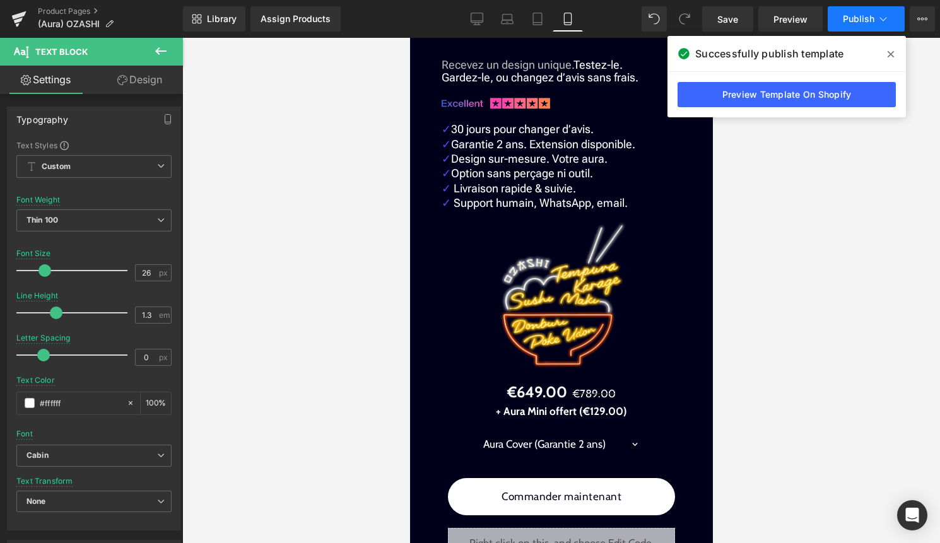
click at [887, 18] on icon at bounding box center [883, 19] width 13 height 13
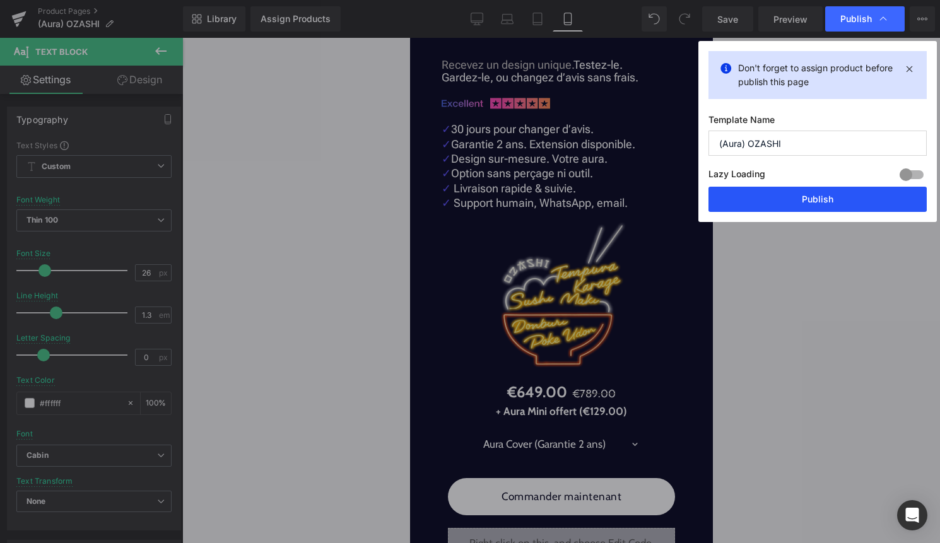
click at [817, 193] on button "Publish" at bounding box center [818, 199] width 218 height 25
